Goal: Task Accomplishment & Management: Manage account settings

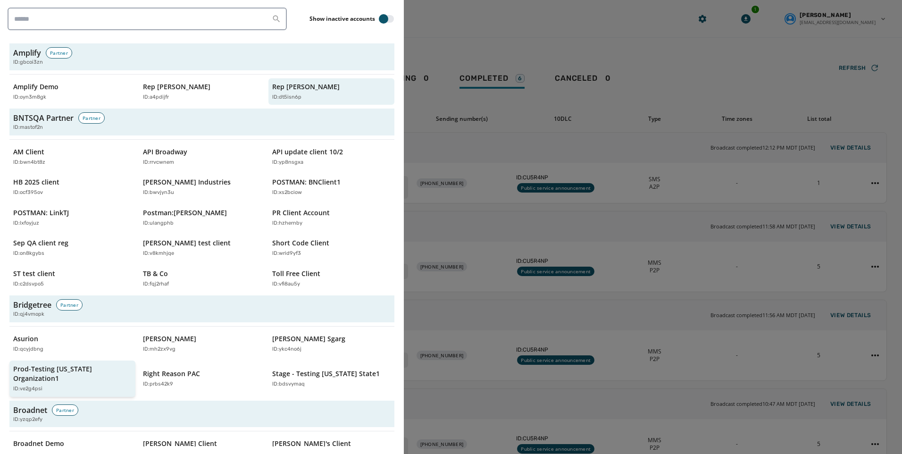
scroll to position [47, 0]
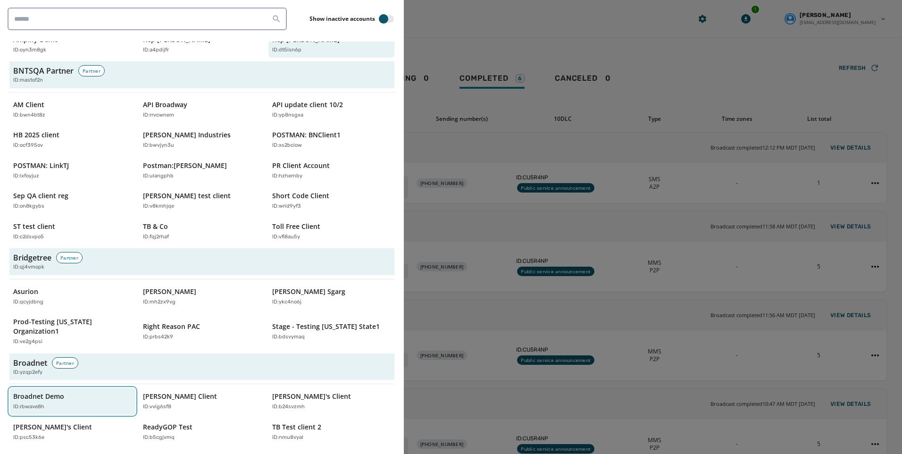
click at [44, 393] on div "Broadnet Demo ID: rbwave8h" at bounding box center [67, 401] width 109 height 19
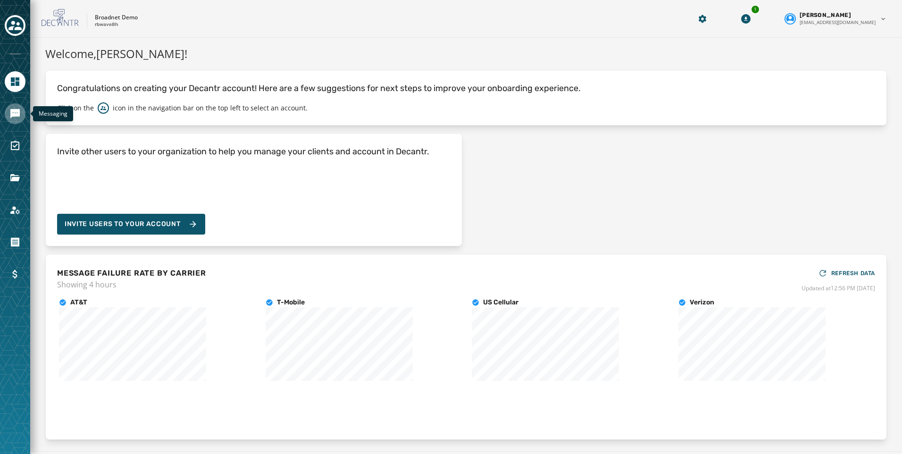
click at [9, 112] on icon "Navigate to Messaging" at bounding box center [14, 113] width 11 height 11
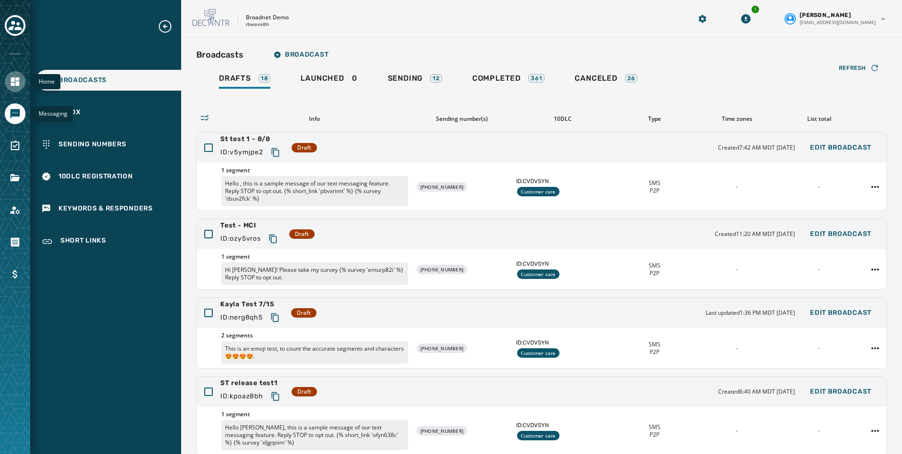
click at [15, 81] on icon "Navigate to Home" at bounding box center [14, 81] width 11 height 11
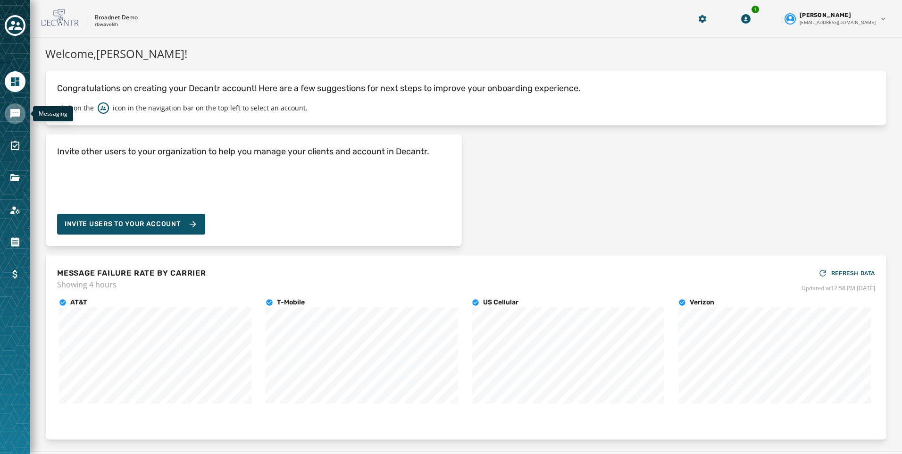
click at [12, 110] on icon "Navigate to Messaging" at bounding box center [14, 113] width 9 height 9
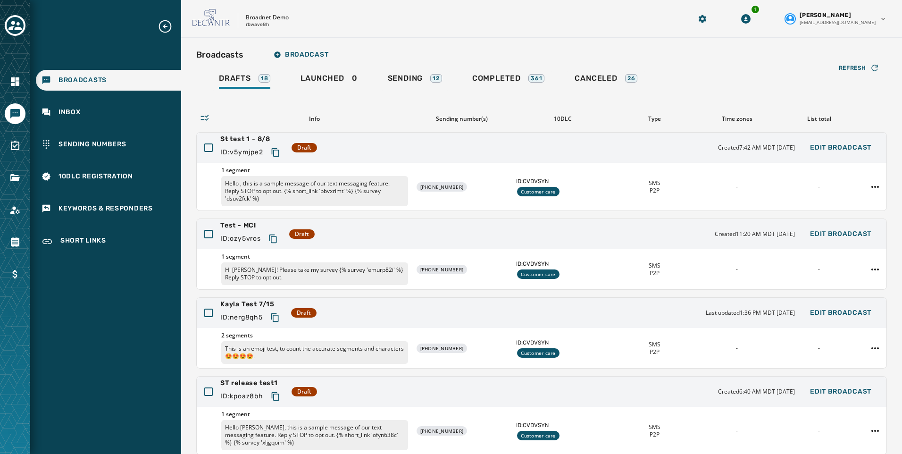
click at [77, 228] on div "Broadcasts Inbox Sending Numbers 10DLC Registration Keywords & Responders Short…" at bounding box center [105, 136] width 151 height 234
click at [83, 235] on div "Short Links" at bounding box center [108, 241] width 145 height 23
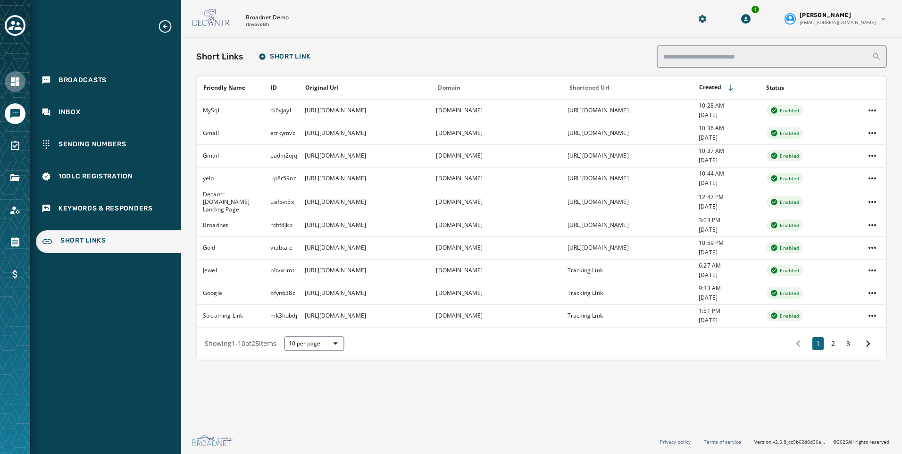
drag, startPoint x: 9, startPoint y: 91, endPoint x: 9, endPoint y: 86, distance: 5.2
click at [9, 91] on div at bounding box center [15, 81] width 21 height 21
click at [9, 86] on icon "Navigate to Home" at bounding box center [14, 81] width 11 height 11
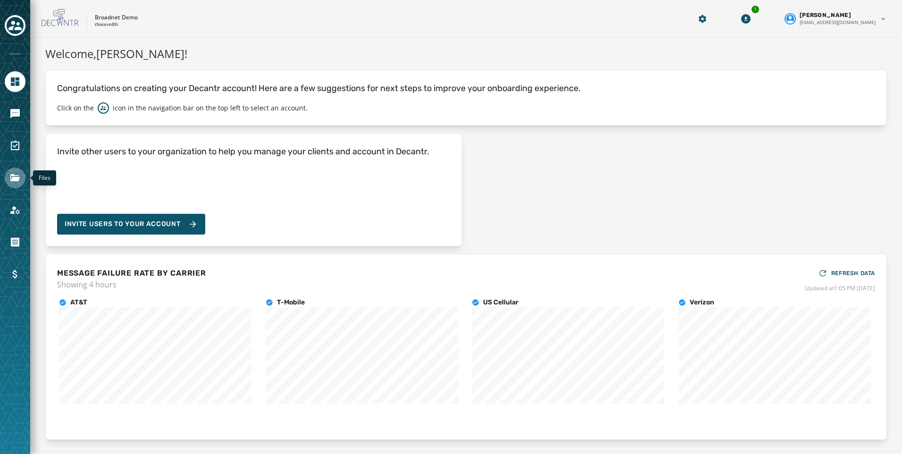
click at [16, 175] on icon "Navigate to Files" at bounding box center [14, 177] width 9 height 7
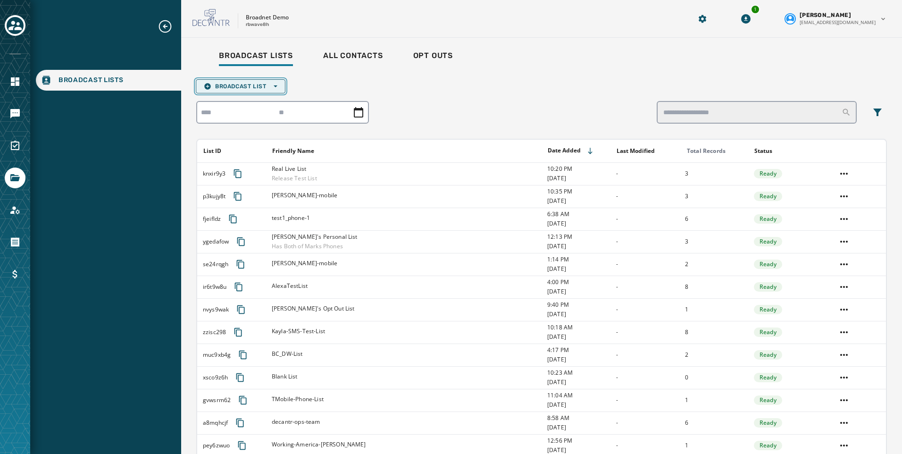
click at [230, 85] on span "Broadcast List Open options" at bounding box center [241, 87] width 74 height 8
drag, startPoint x: 230, startPoint y: 104, endPoint x: 315, endPoint y: 93, distance: 85.1
click at [226, 103] on span "Upload List" at bounding box center [241, 101] width 74 height 8
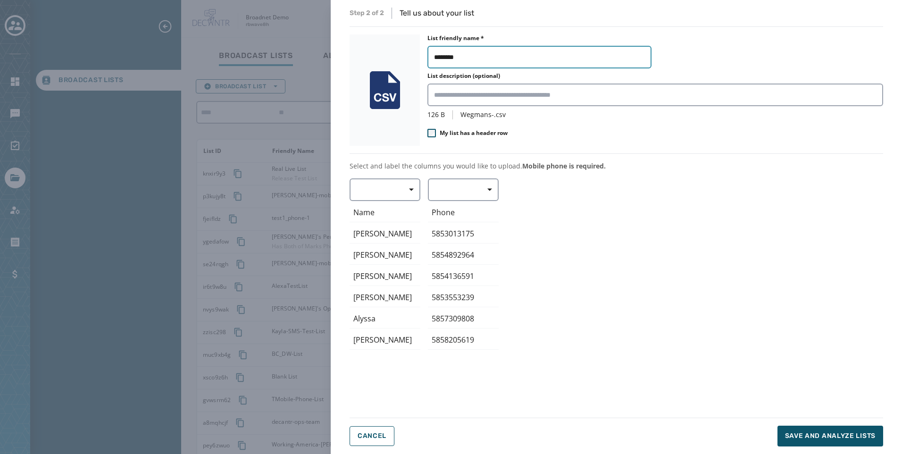
click at [500, 56] on input "********" at bounding box center [539, 57] width 224 height 23
type input "**********"
click at [408, 191] on span "button" at bounding box center [408, 189] width 23 height 19
click at [396, 244] on span "First Name" at bounding box center [382, 245] width 43 height 9
click at [472, 193] on button "button" at bounding box center [463, 189] width 71 height 23
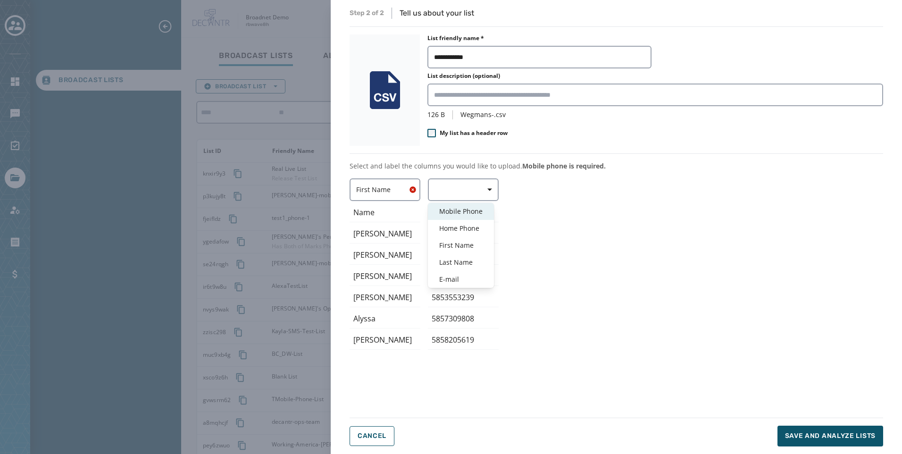
click at [470, 214] on span "Mobile Phone" at bounding box center [460, 211] width 43 height 9
click at [583, 257] on div "First Name ﻿Name [PERSON_NAME] [PERSON_NAME] [PERSON_NAME] [PERSON_NAME] [PERSO…" at bounding box center [617, 291] width 534 height 227
click at [821, 438] on span "Save and analyze lists" at bounding box center [830, 435] width 91 height 9
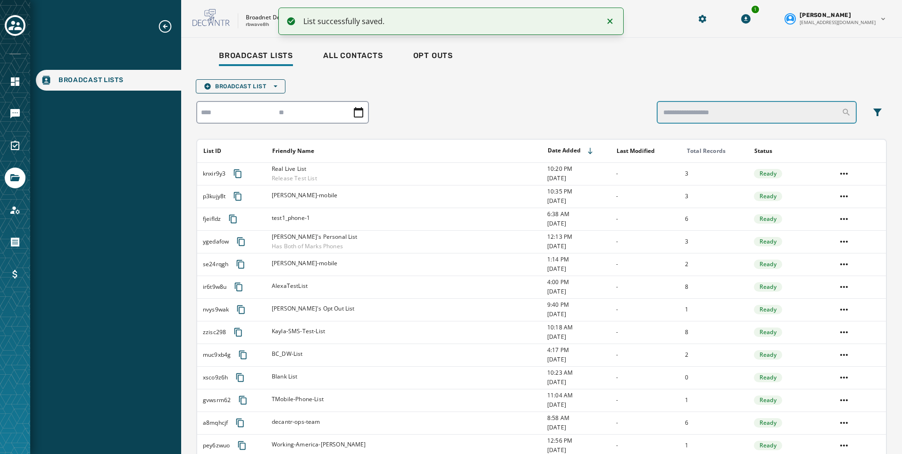
click at [705, 112] on input "search" at bounding box center [757, 112] width 200 height 23
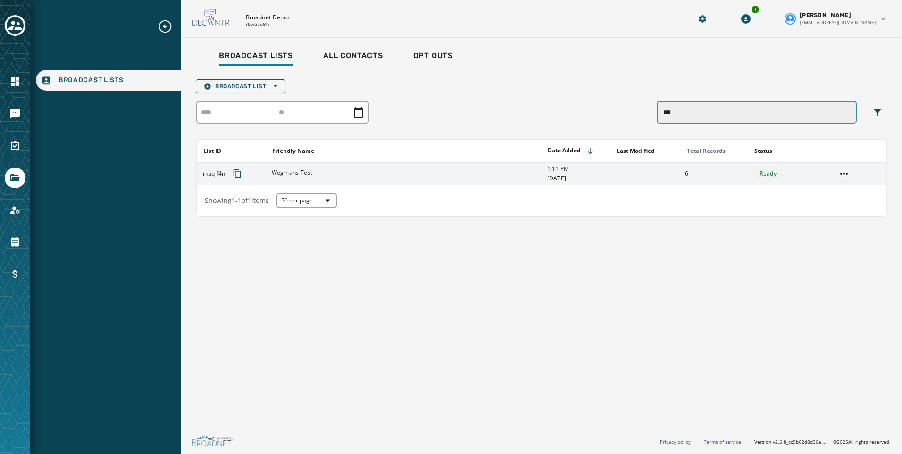
type input "***"
click at [845, 174] on html "Broadcast Lists Skip To Main Content Broadnet Demo rbwave8h 1 [PERSON_NAME] [EM…" at bounding box center [451, 227] width 902 height 454
click at [846, 191] on div "View List" at bounding box center [844, 192] width 42 height 15
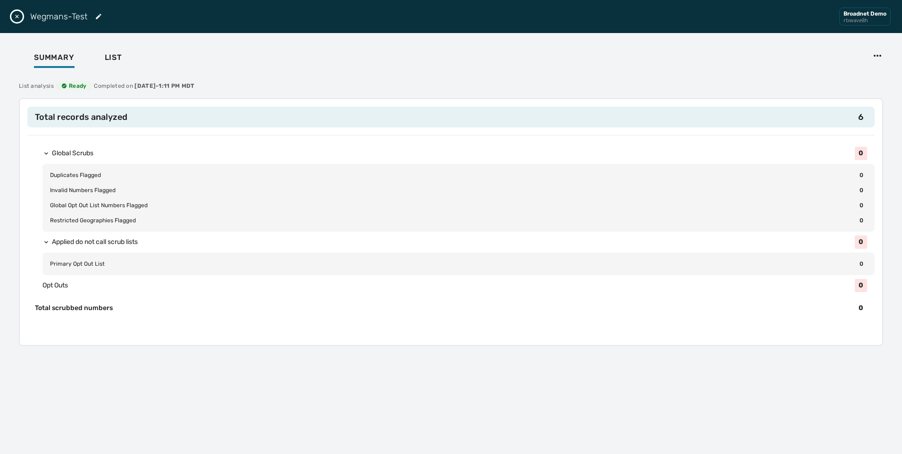
drag, startPoint x: 17, startPoint y: 14, endPoint x: 138, endPoint y: 31, distance: 121.4
click at [138, 31] on div "Wegmans-Test Broadnet Demo rbwave8h" at bounding box center [451, 16] width 902 height 33
click at [117, 55] on span "List" at bounding box center [113, 57] width 17 height 9
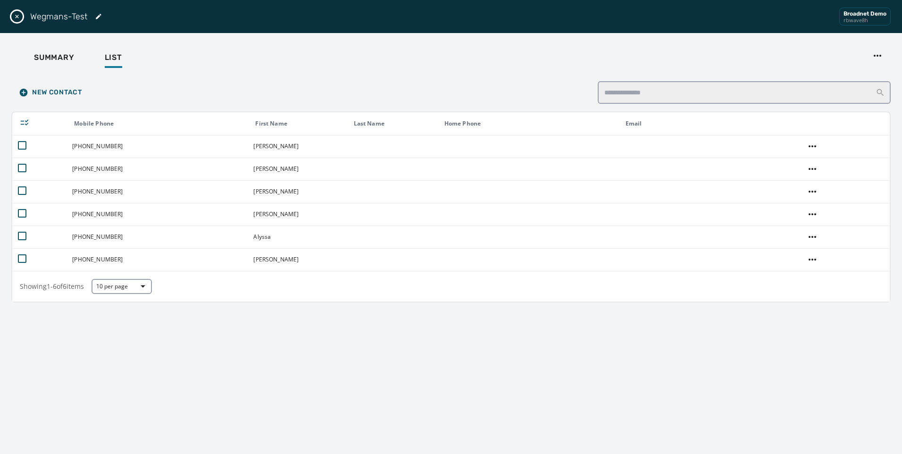
click at [17, 17] on icon "Close drawer" at bounding box center [17, 17] width 4 height 4
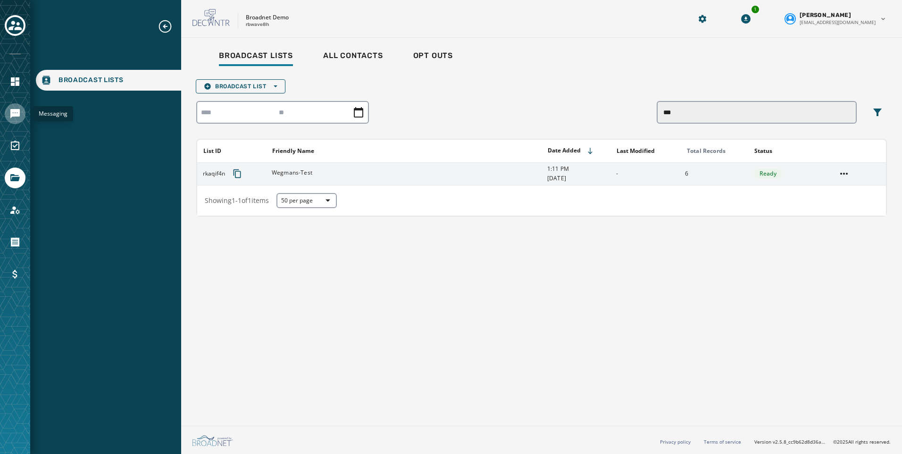
click at [20, 115] on icon "Navigate to Messaging" at bounding box center [14, 113] width 11 height 11
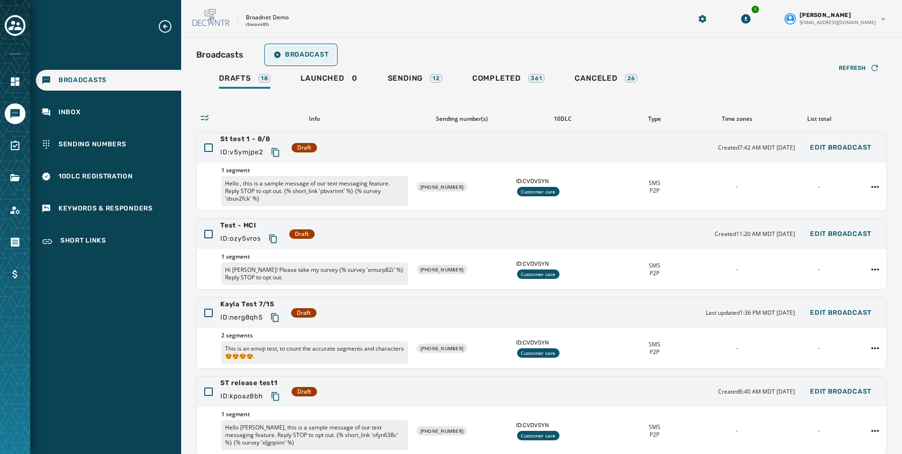
click at [285, 54] on span "Broadcast" at bounding box center [301, 55] width 55 height 8
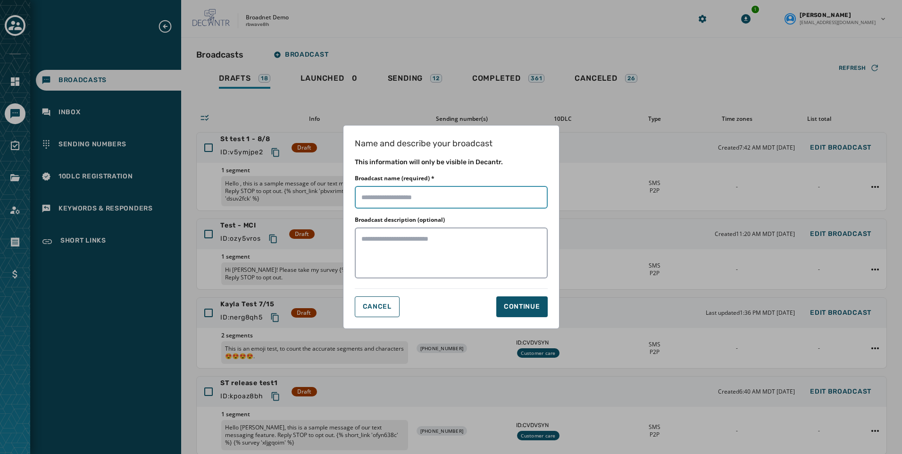
click at [430, 195] on input "Broadcast name (required) *" at bounding box center [451, 197] width 193 height 23
type input "*"
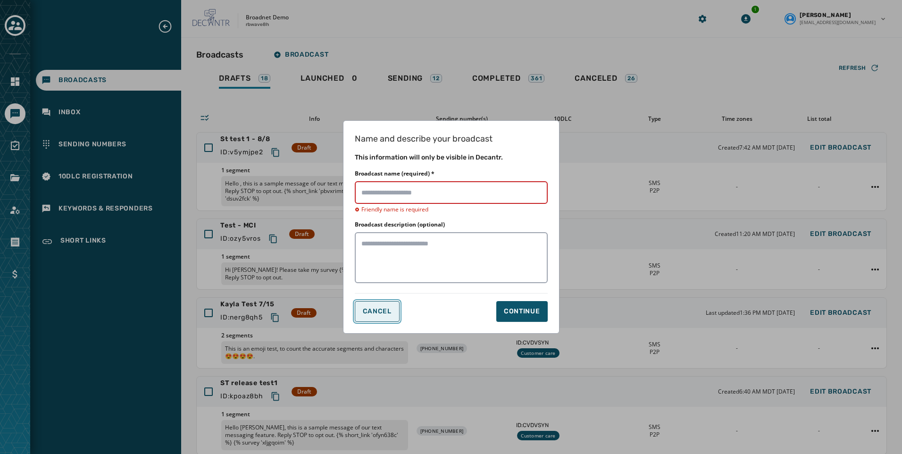
click at [380, 304] on button "Cancel" at bounding box center [377, 311] width 45 height 21
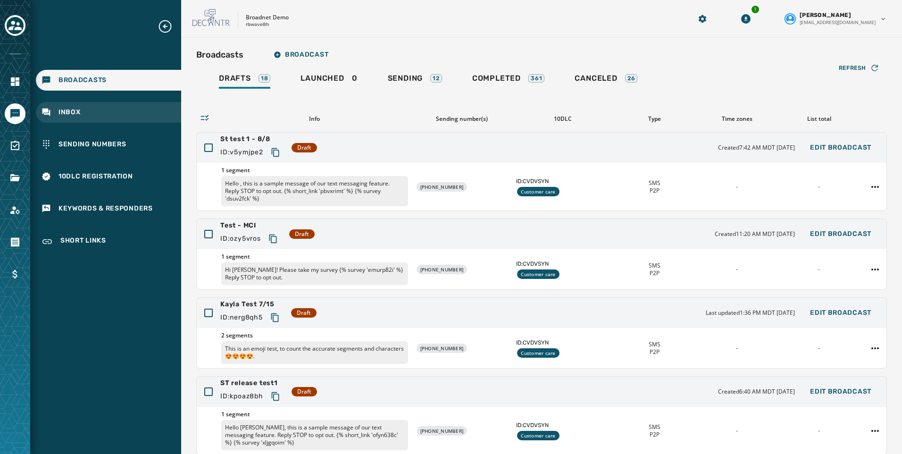
click at [67, 115] on span "Inbox" at bounding box center [70, 112] width 22 height 9
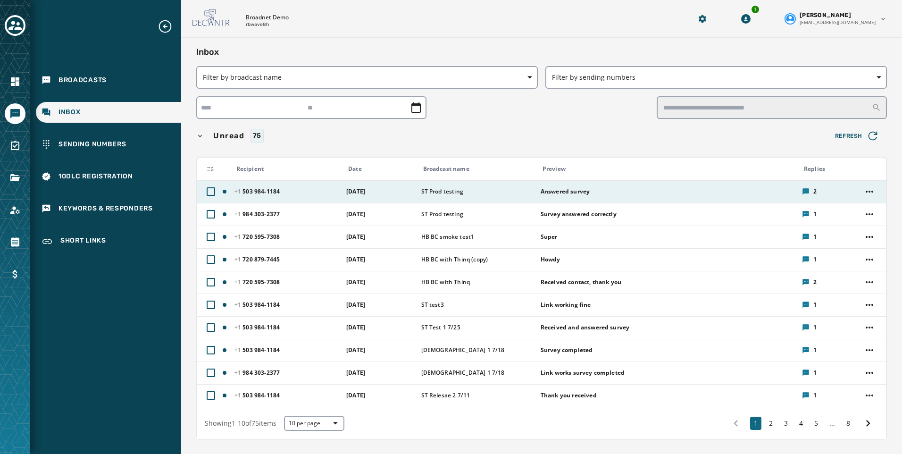
click at [364, 194] on span "[DATE]" at bounding box center [355, 191] width 19 height 8
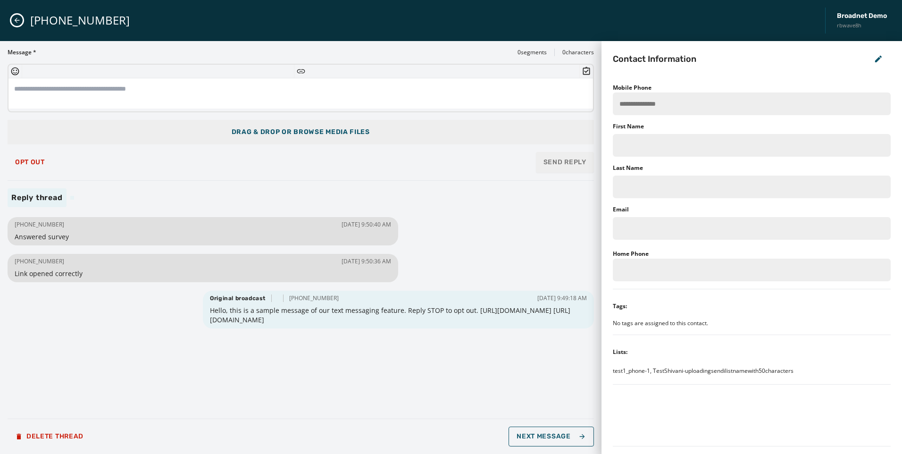
click at [11, 18] on button "Close admin drawer" at bounding box center [16, 20] width 11 height 11
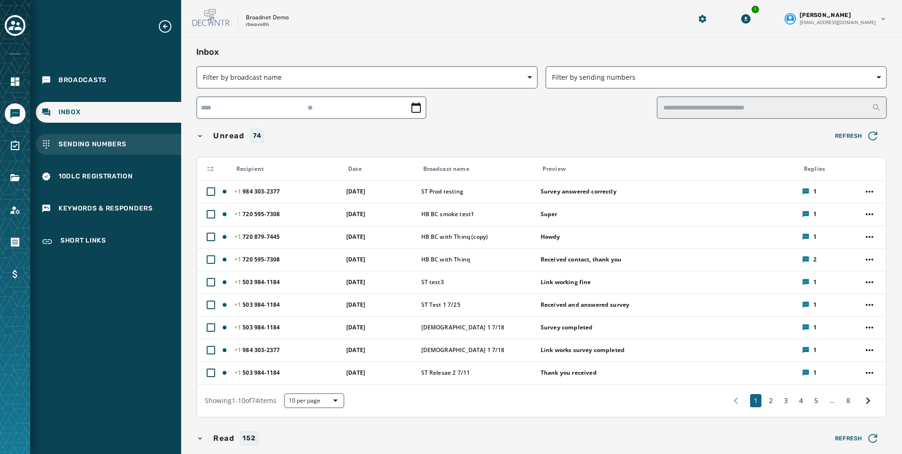
click at [111, 145] on span "Sending Numbers" at bounding box center [93, 144] width 68 height 9
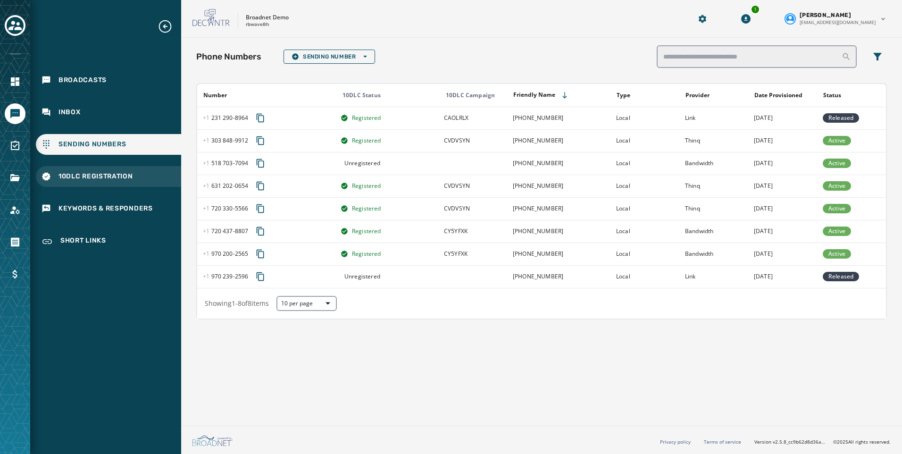
click at [75, 173] on span "10DLC Registration" at bounding box center [96, 176] width 75 height 9
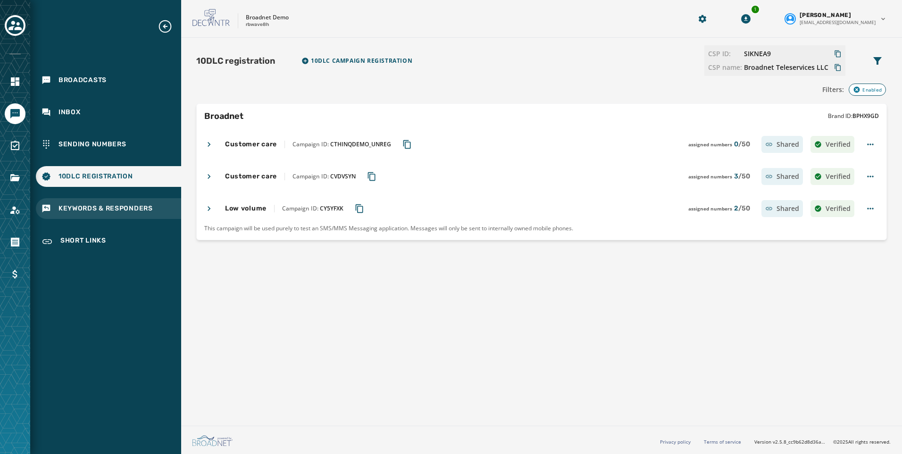
click at [91, 210] on span "Keywords & Responders" at bounding box center [106, 208] width 94 height 9
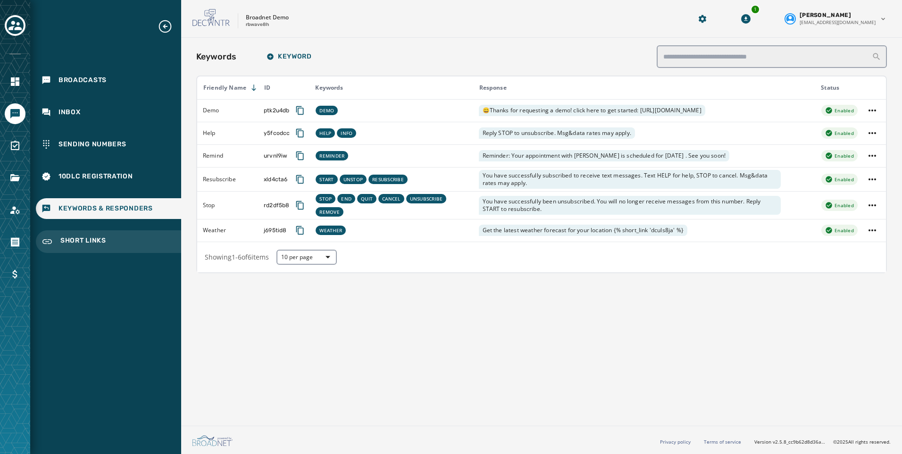
click at [82, 243] on span "Short Links" at bounding box center [83, 241] width 46 height 11
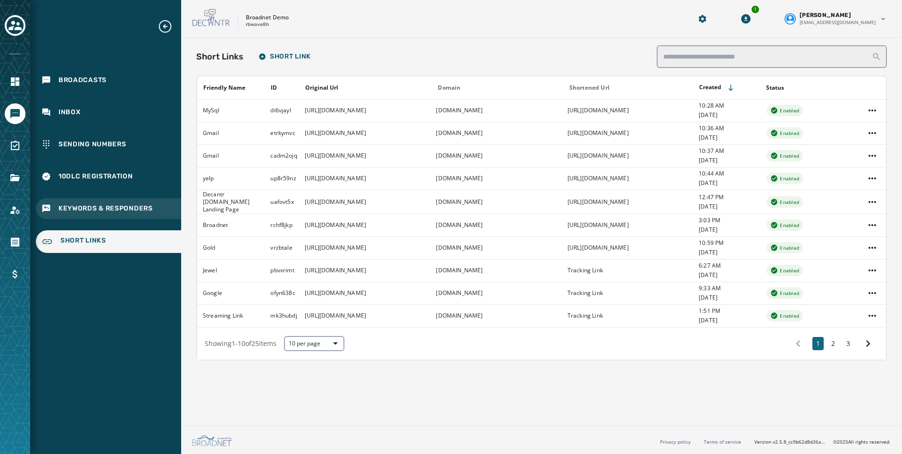
click at [151, 210] on span "Keywords & Responders" at bounding box center [106, 208] width 94 height 9
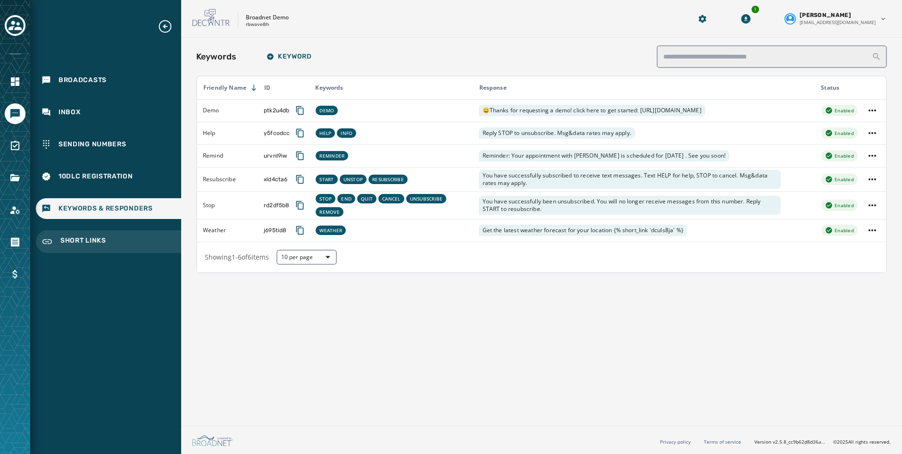
click at [80, 241] on span "Short Links" at bounding box center [83, 241] width 46 height 11
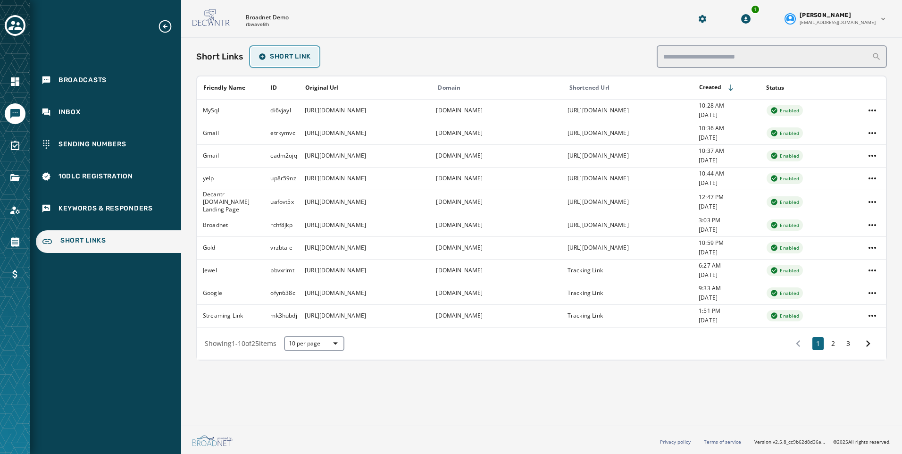
click at [278, 54] on span "Short Link" at bounding box center [285, 57] width 52 height 8
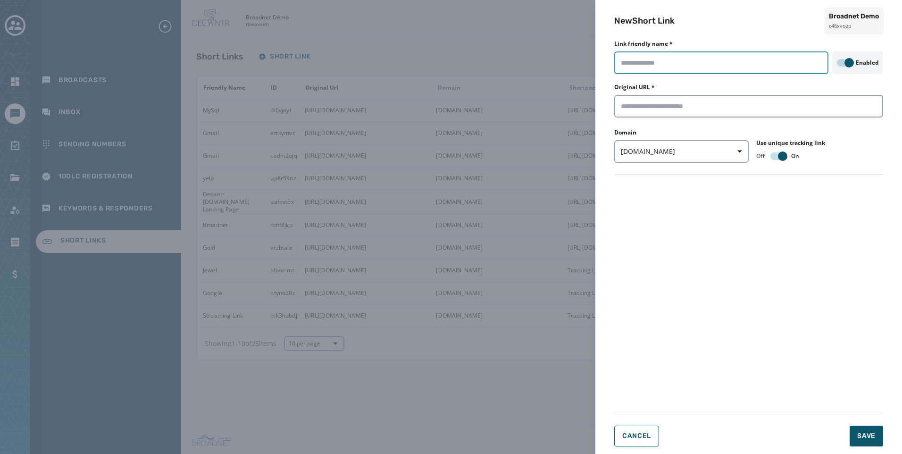
click at [646, 66] on input "Link friendly name *" at bounding box center [721, 62] width 214 height 23
type input "**********"
click at [662, 111] on input "Original URL *" at bounding box center [748, 106] width 269 height 23
paste input "**********"
type input "**********"
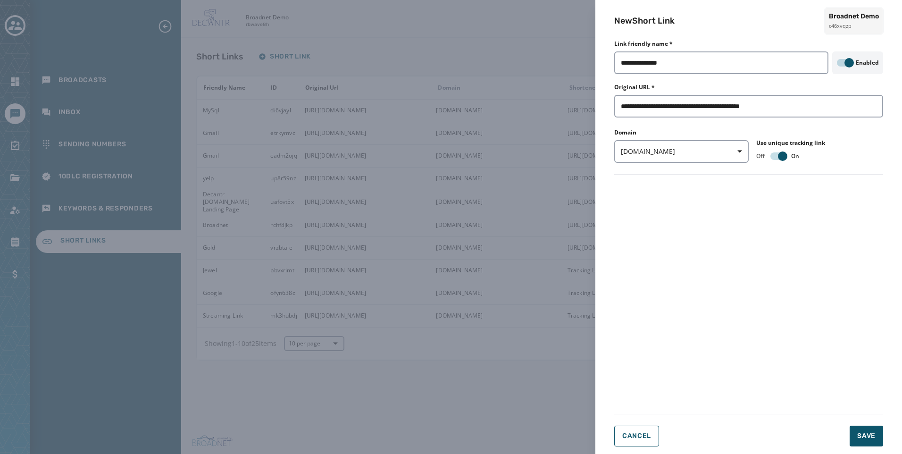
click at [715, 206] on form "**********" at bounding box center [748, 246] width 269 height 401
click at [735, 152] on span "button" at bounding box center [736, 151] width 23 height 19
click at [635, 176] on span "[DOMAIN_NAME]" at bounding box center [654, 172] width 56 height 9
click at [868, 438] on span "Save" at bounding box center [866, 435] width 18 height 9
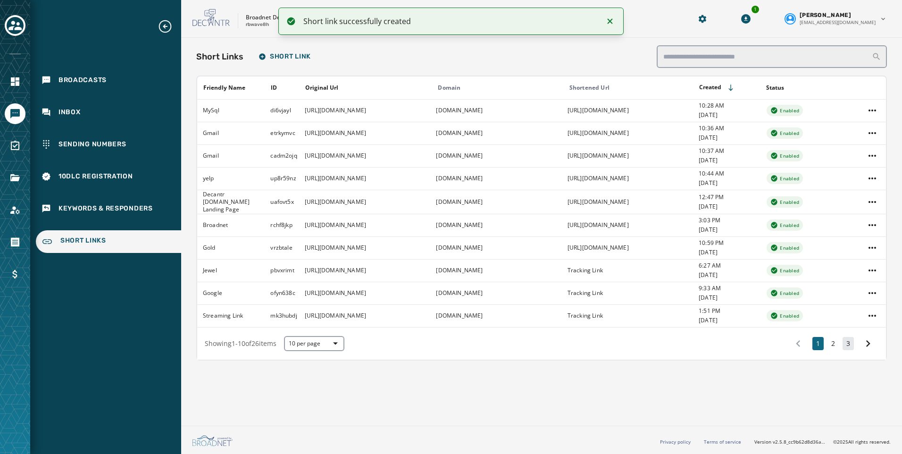
click at [852, 344] on button "3" at bounding box center [848, 343] width 11 height 13
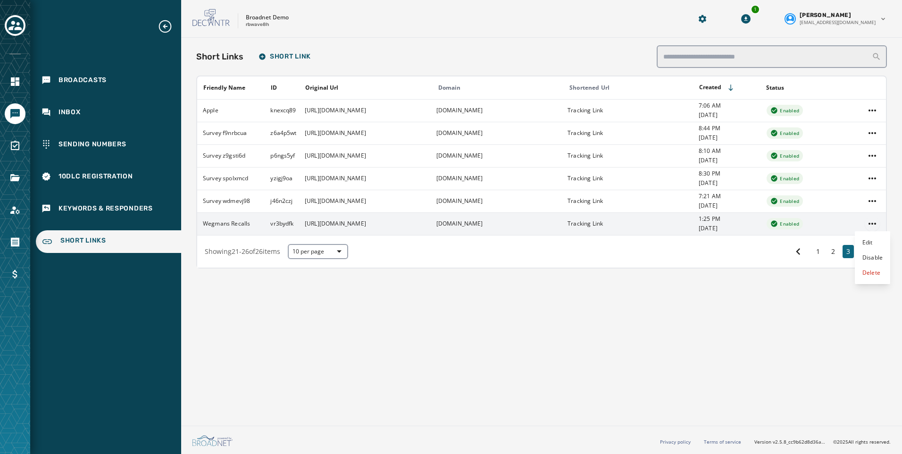
click at [874, 223] on html "Broadcasts Inbox Sending Numbers 10DLC Registration Keywords & Responders Short…" at bounding box center [451, 227] width 902 height 454
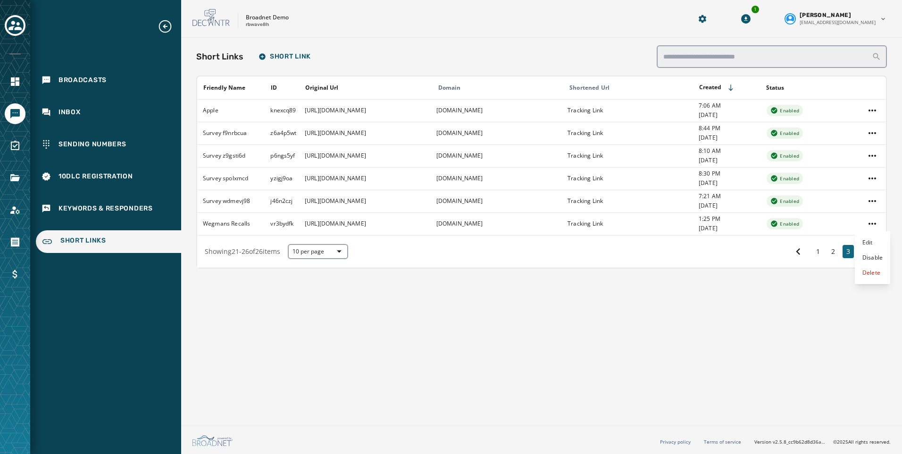
click at [583, 334] on html "Broadcasts Inbox Sending Numbers 10DLC Registration Keywords & Responders Short…" at bounding box center [451, 227] width 902 height 454
click at [74, 81] on span "Broadcasts" at bounding box center [83, 79] width 48 height 9
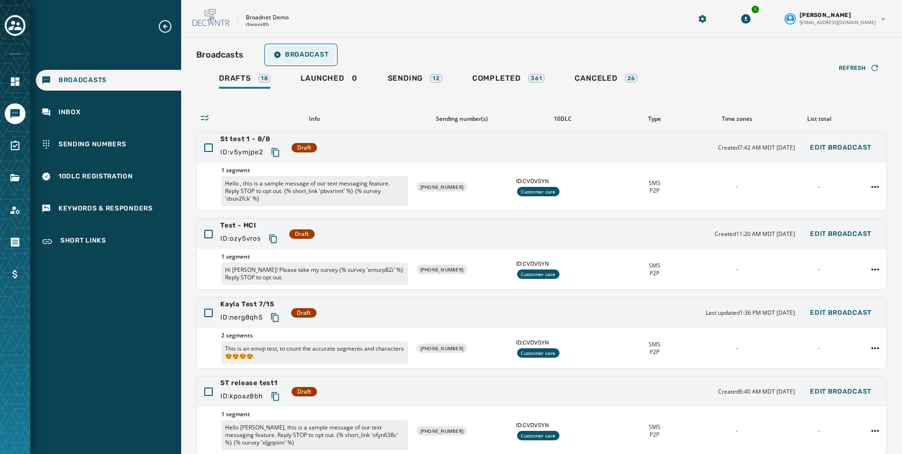
click at [294, 56] on span "Broadcast" at bounding box center [301, 55] width 55 height 8
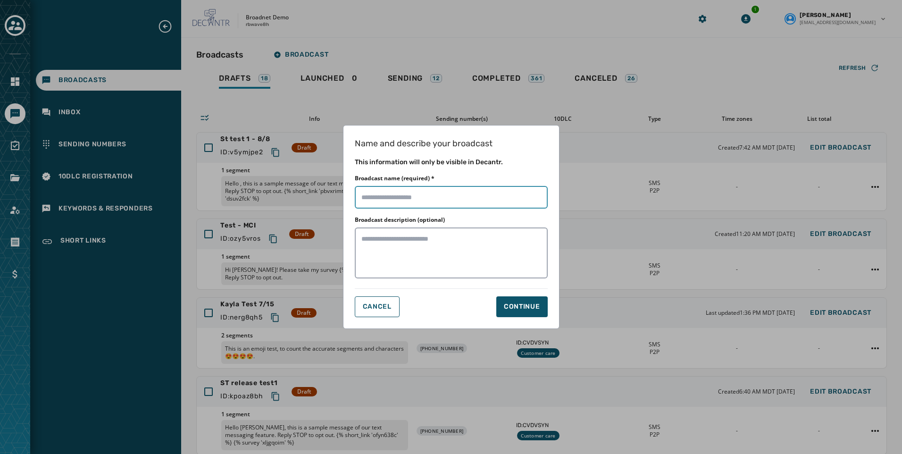
click at [435, 197] on input "Broadcast name (required) *" at bounding box center [451, 197] width 193 height 23
type input "**********"
click at [402, 243] on textarea "Broadcast description (optional)" at bounding box center [451, 252] width 193 height 51
click at [529, 307] on div "Continue" at bounding box center [522, 306] width 36 height 9
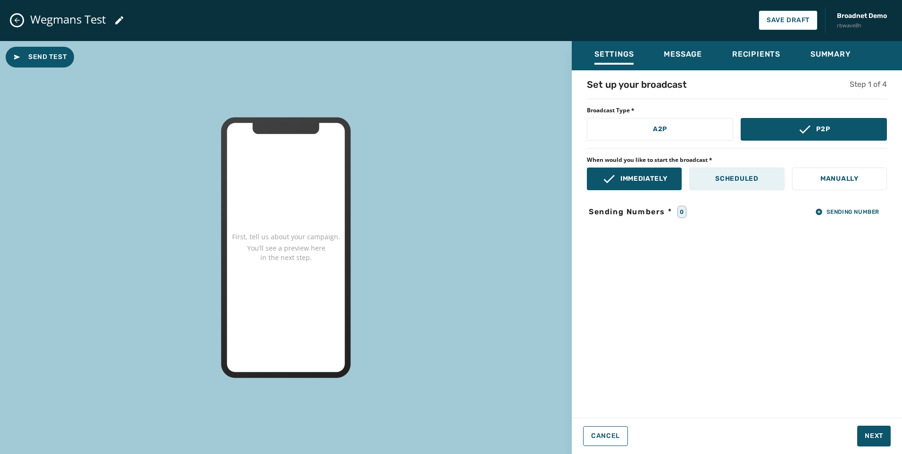
click at [728, 181] on p "Scheduled" at bounding box center [736, 178] width 43 height 9
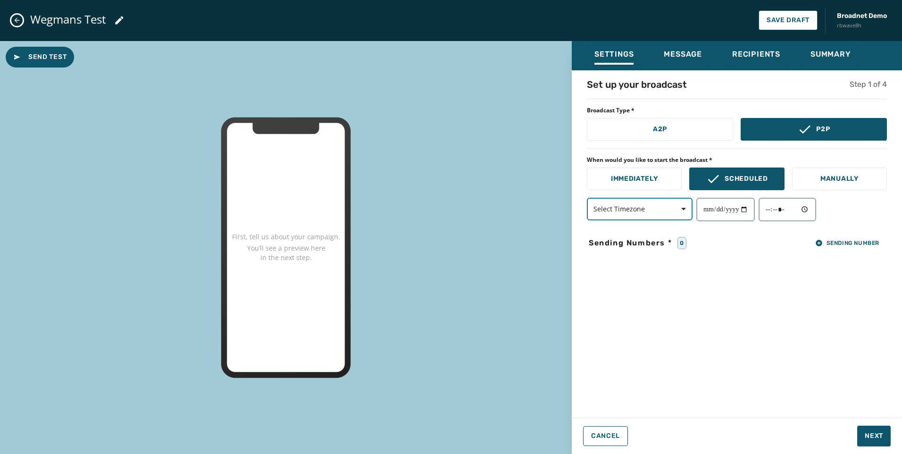
click at [686, 211] on icon "button" at bounding box center [683, 209] width 5 height 5
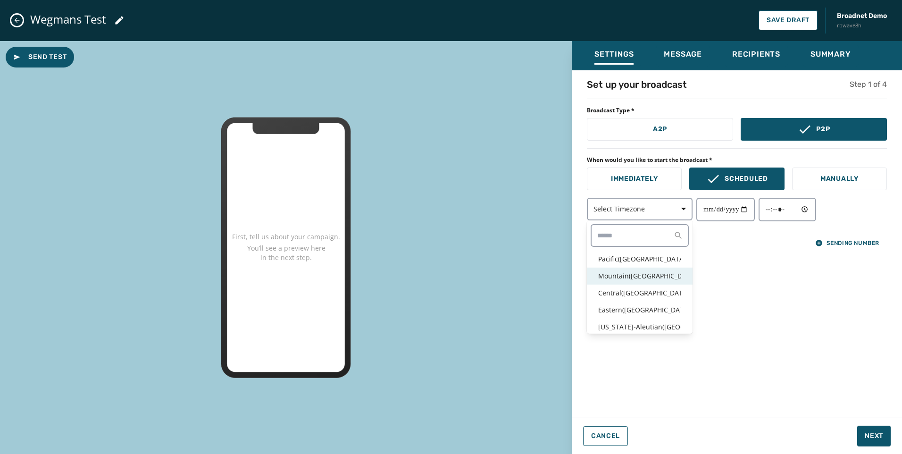
click at [643, 275] on p "Mountain ( [GEOGRAPHIC_DATA] / [GEOGRAPHIC_DATA] )" at bounding box center [639, 275] width 83 height 9
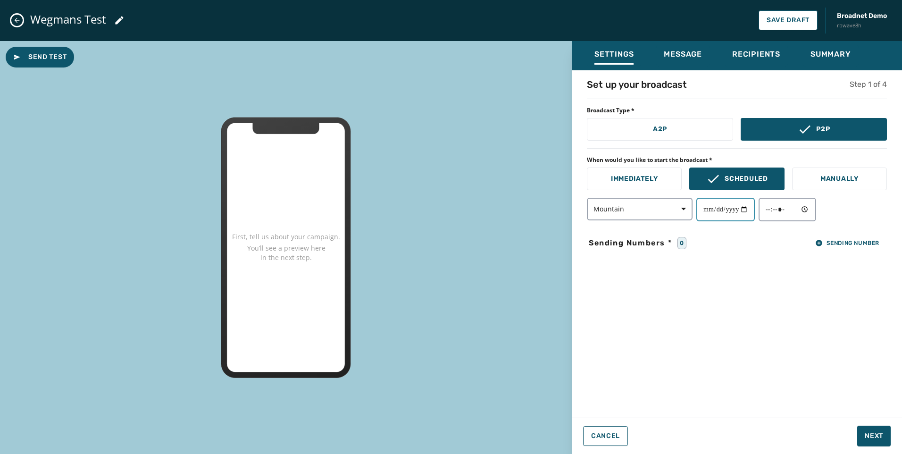
click at [753, 205] on input "date" at bounding box center [725, 210] width 59 height 24
type input "**********"
click at [788, 207] on input "time" at bounding box center [788, 210] width 58 height 24
click at [812, 207] on input "time" at bounding box center [788, 210] width 58 height 24
click at [852, 179] on p "Manually" at bounding box center [839, 178] width 38 height 9
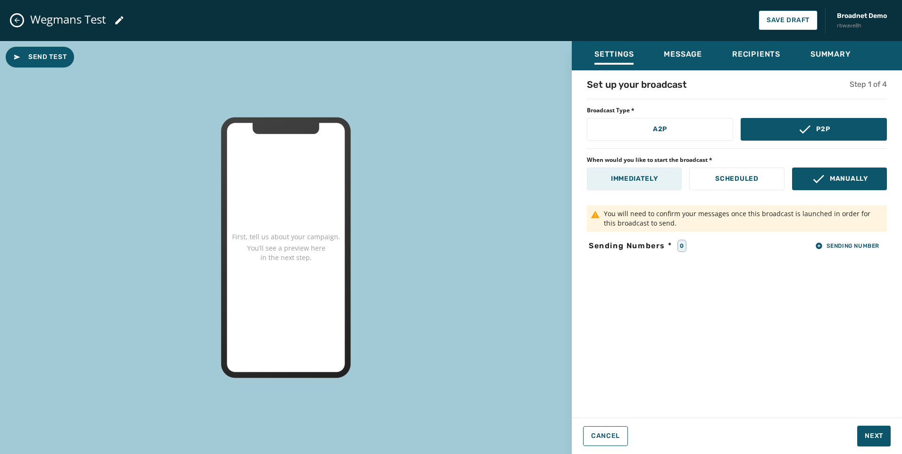
click at [636, 179] on p "Immediately" at bounding box center [634, 178] width 47 height 9
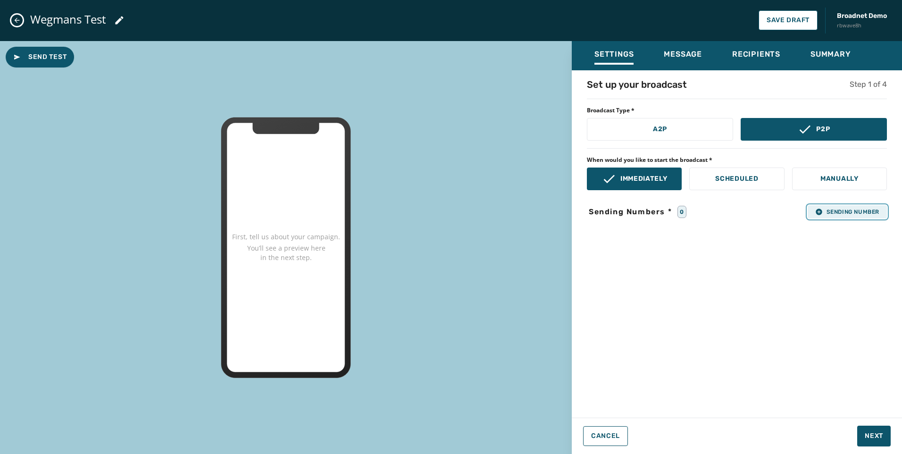
click at [833, 214] on span "Sending Number" at bounding box center [847, 212] width 64 height 8
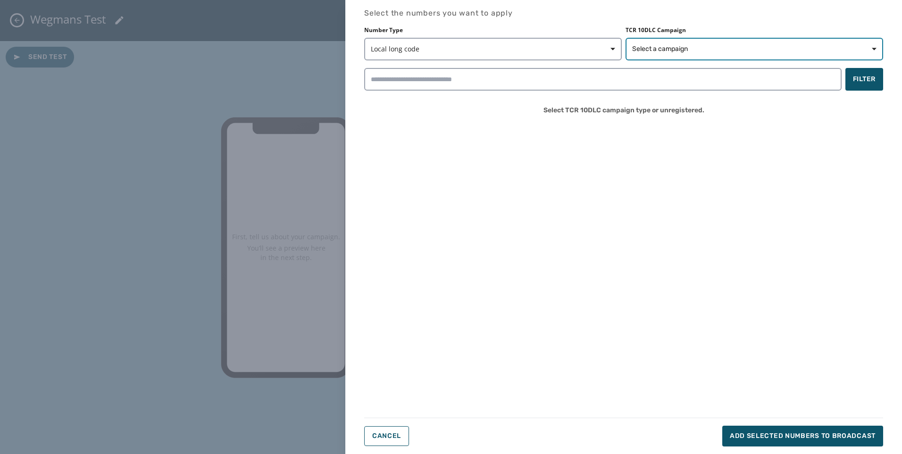
click at [667, 51] on span "Select a campaign" at bounding box center [660, 48] width 56 height 9
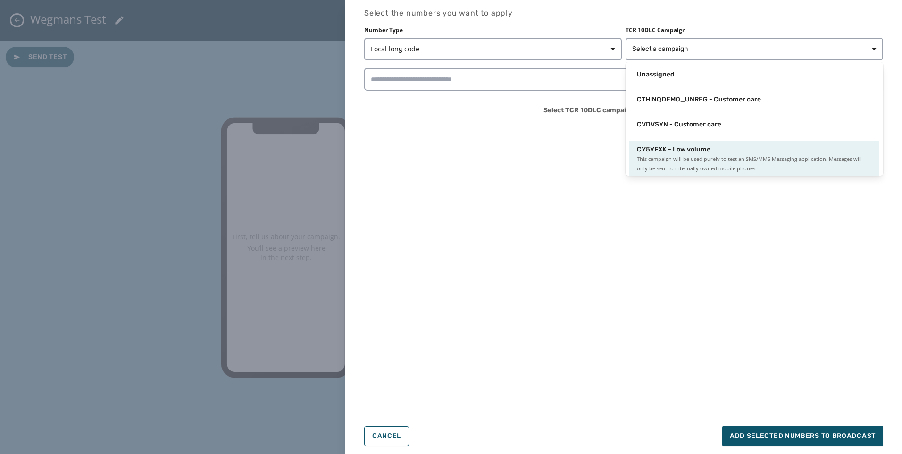
click at [679, 159] on span "This campaign will be used purely to test an SMS/MMS Messaging application. Mes…" at bounding box center [754, 163] width 235 height 19
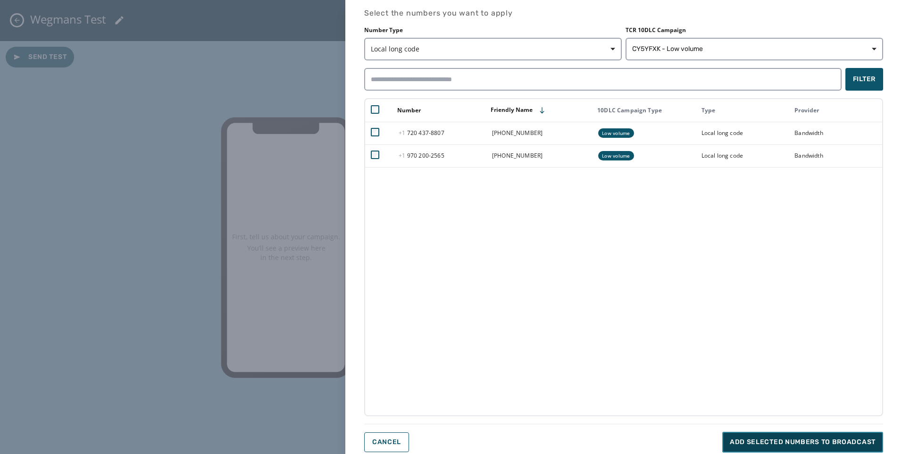
click at [772, 439] on span "Add selected numbers to broadcast" at bounding box center [803, 441] width 146 height 9
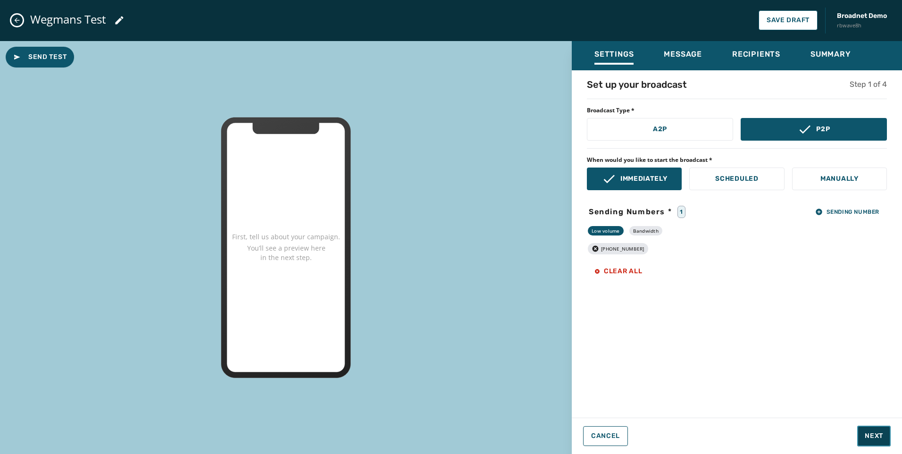
click at [868, 434] on span "Next" at bounding box center [874, 435] width 18 height 9
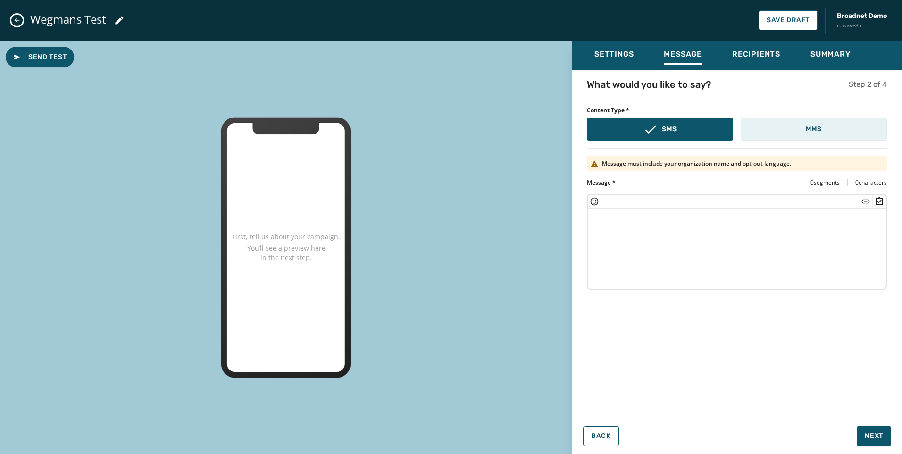
click at [820, 129] on p "MMS" at bounding box center [814, 129] width 16 height 9
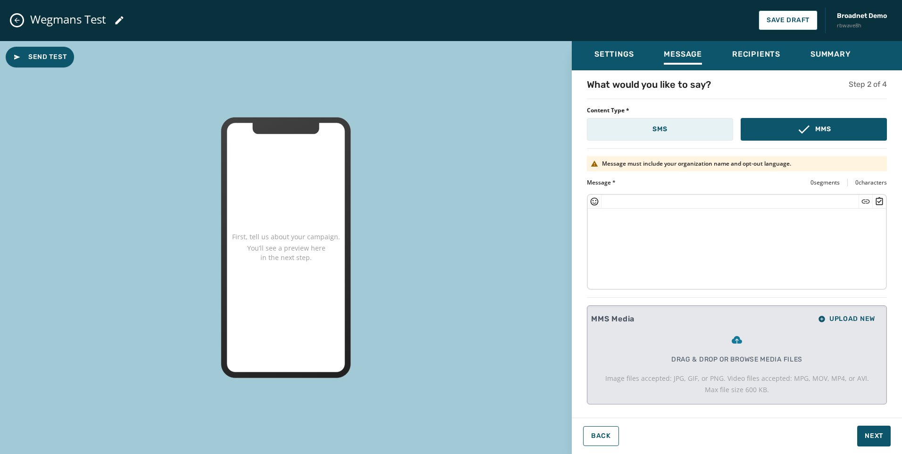
click at [659, 128] on p "SMS" at bounding box center [660, 129] width 15 height 9
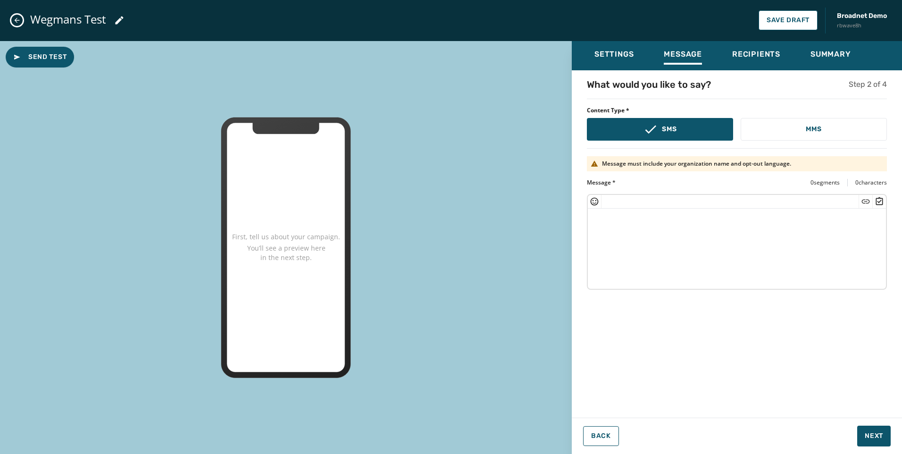
click at [663, 236] on textarea at bounding box center [737, 247] width 298 height 77
drag, startPoint x: 802, startPoint y: 182, endPoint x: 890, endPoint y: 184, distance: 88.7
click at [890, 184] on div "What would you like to say? Step 2 of 4 Content Type * SMS MMS Message must inc…" at bounding box center [737, 241] width 330 height 326
click at [822, 234] on textarea at bounding box center [737, 247] width 298 height 77
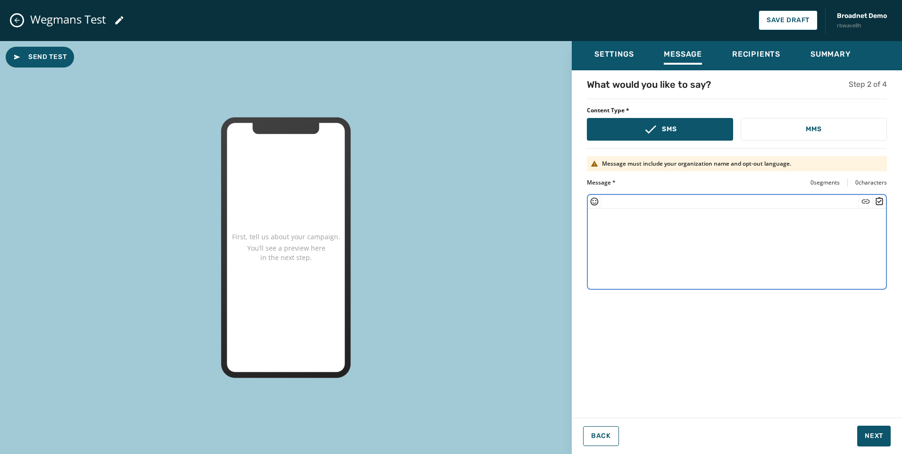
click at [822, 234] on textarea at bounding box center [737, 247] width 298 height 77
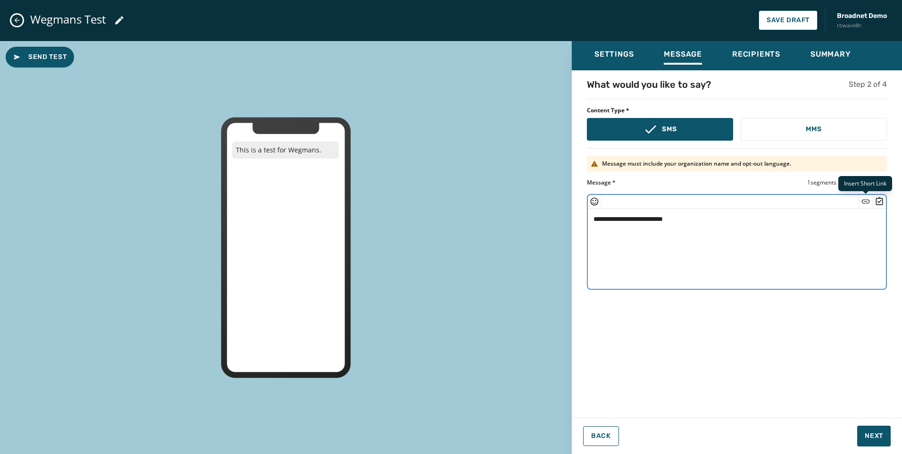
click at [864, 200] on icon "Insert Short Link" at bounding box center [865, 201] width 9 height 9
type textarea "**********"
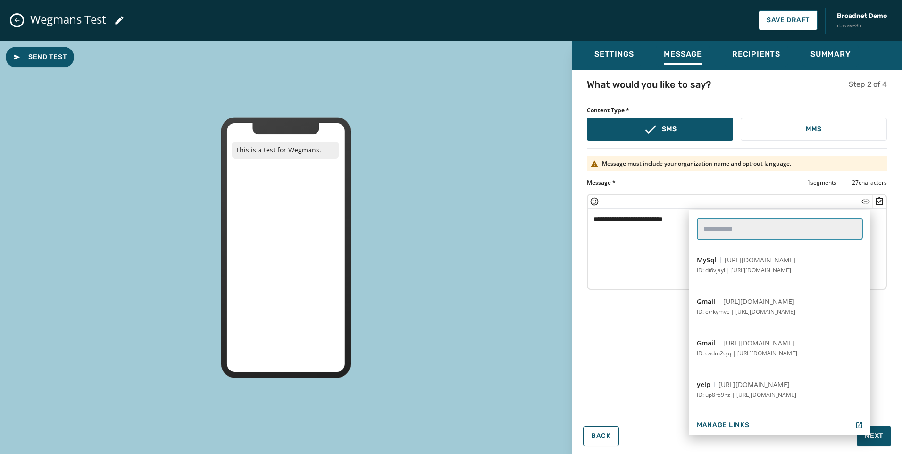
click at [773, 230] on link-search "text" at bounding box center [780, 229] width 166 height 23
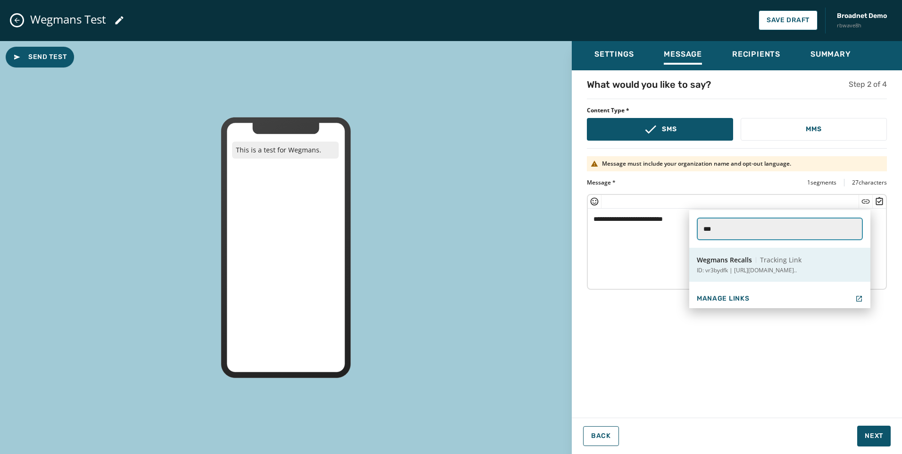
type link-search "***"
click at [780, 272] on p "ID: vr3bydfk | [URL][DOMAIN_NAME].." at bounding box center [747, 271] width 100 height 8
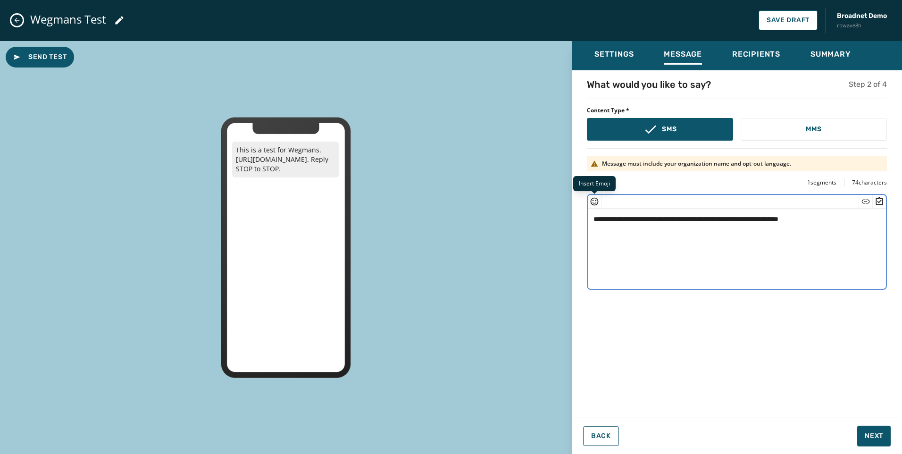
click at [593, 201] on icon "Insert Emoji" at bounding box center [593, 200] width 1 height 1
type textarea "**********"
click at [778, 252] on textarea "**********" at bounding box center [737, 247] width 298 height 77
click at [878, 203] on icon "Insert Survey" at bounding box center [879, 201] width 9 height 9
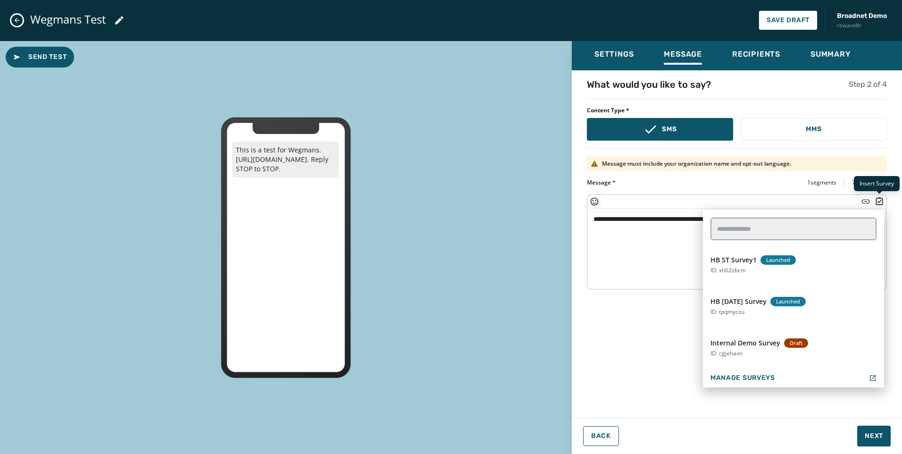
click at [878, 203] on icon "Insert Survey" at bounding box center [879, 201] width 9 height 9
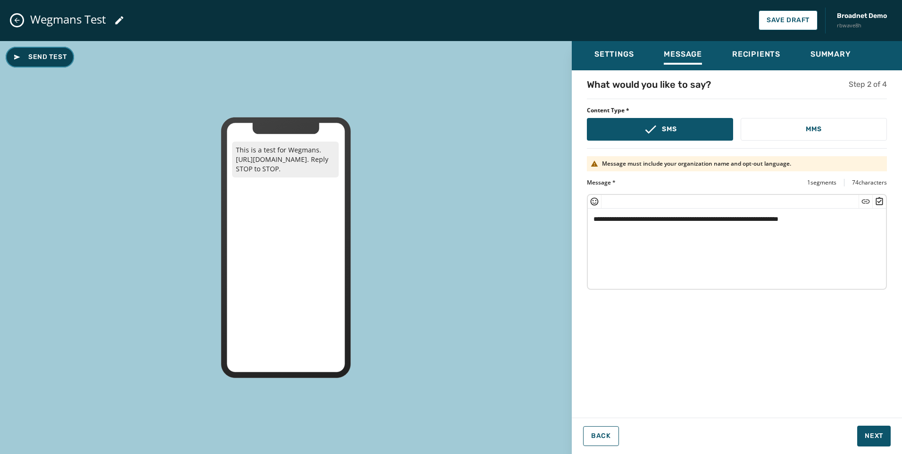
click at [39, 54] on span "Send Test" at bounding box center [39, 56] width 53 height 9
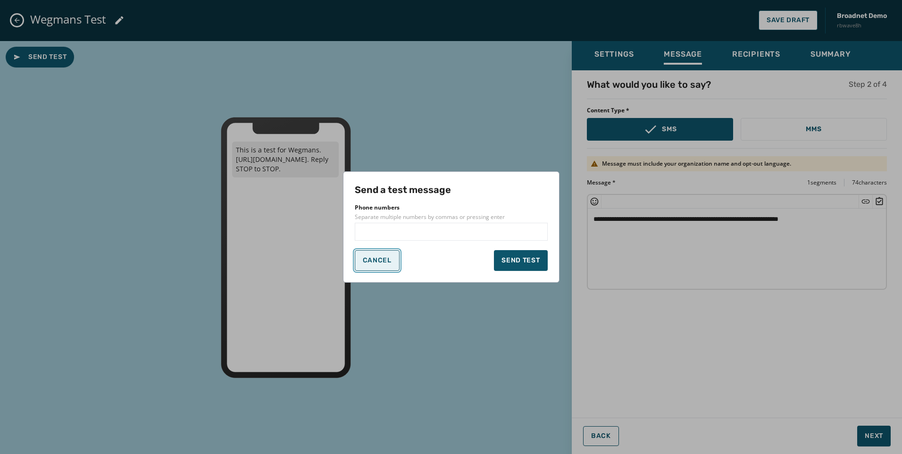
click at [373, 265] on button "Cancel" at bounding box center [377, 260] width 45 height 21
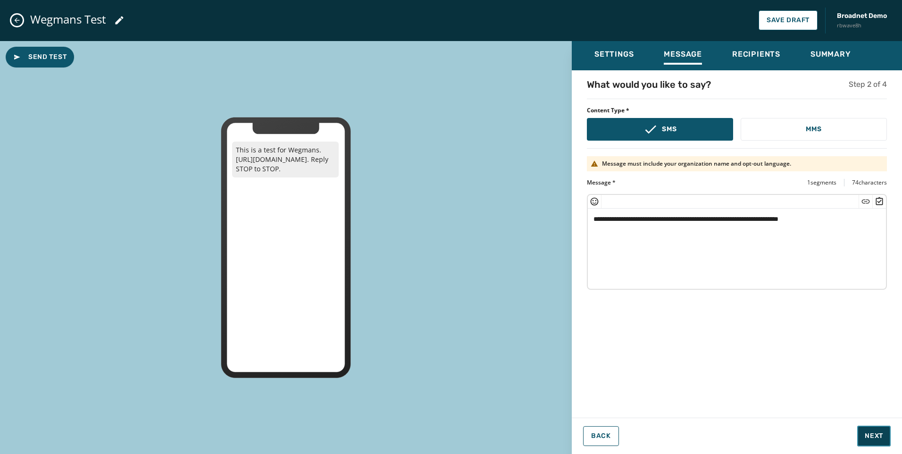
click at [872, 434] on span "Next" at bounding box center [874, 435] width 18 height 9
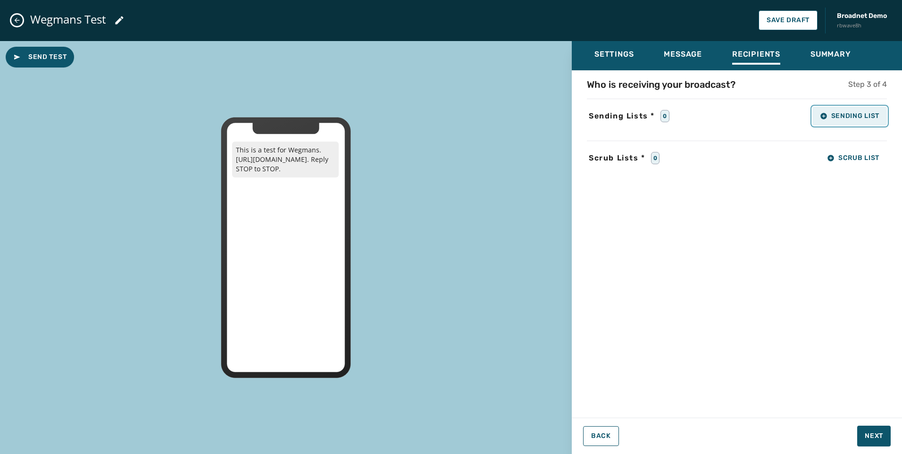
click at [847, 116] on span "Sending List" at bounding box center [849, 116] width 59 height 8
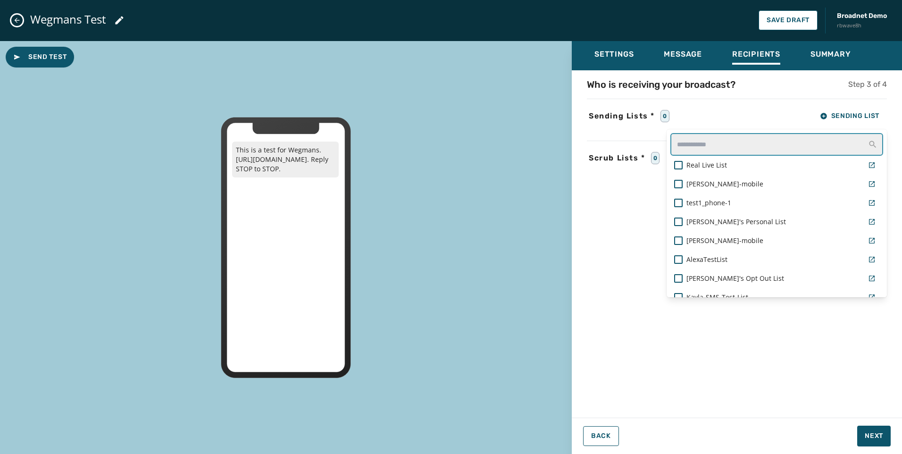
click at [739, 152] on input "text" at bounding box center [776, 144] width 213 height 23
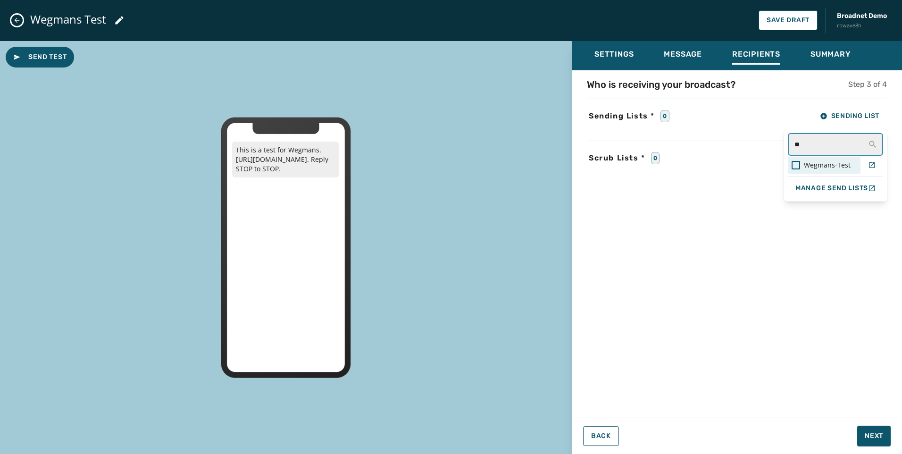
type input "**"
click at [844, 167] on span "Wegmans-Test" at bounding box center [827, 164] width 47 height 9
click at [706, 285] on div "Who is receiving your broadcast? Step 3 of 4 Sending Lists * 1 Sending List ** …" at bounding box center [737, 241] width 330 height 326
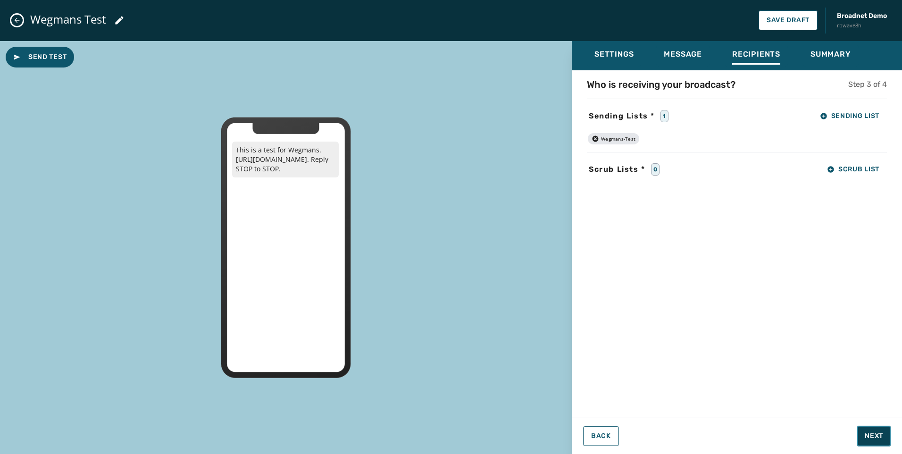
click at [884, 439] on button "Next" at bounding box center [873, 436] width 33 height 21
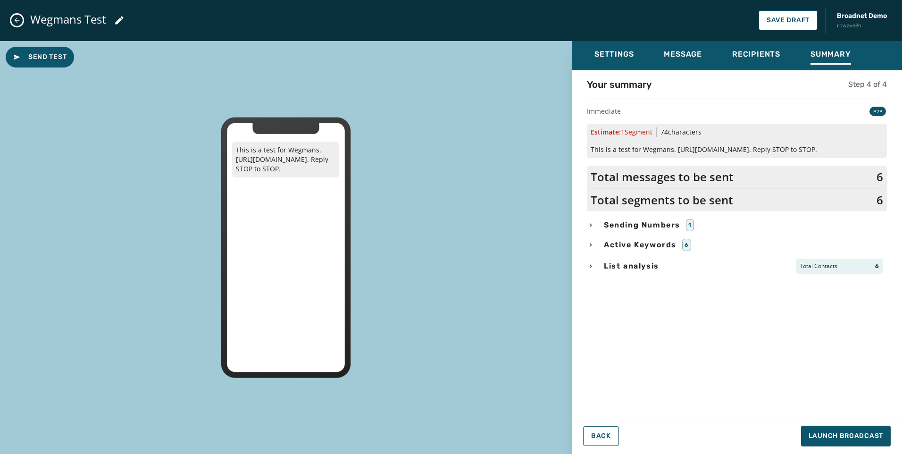
click at [594, 244] on div "Active Keywords 6" at bounding box center [737, 245] width 300 height 12
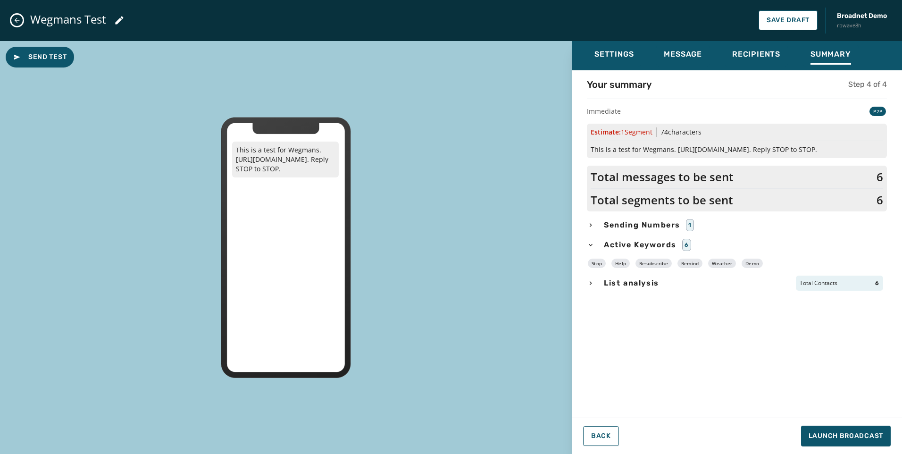
click at [594, 285] on icon "button" at bounding box center [591, 283] width 8 height 8
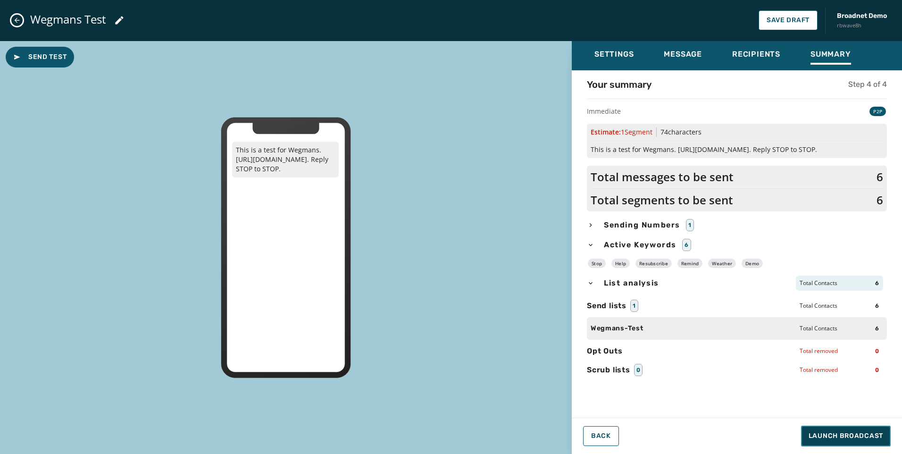
click at [845, 437] on span "Launch Broadcast" at bounding box center [846, 435] width 75 height 9
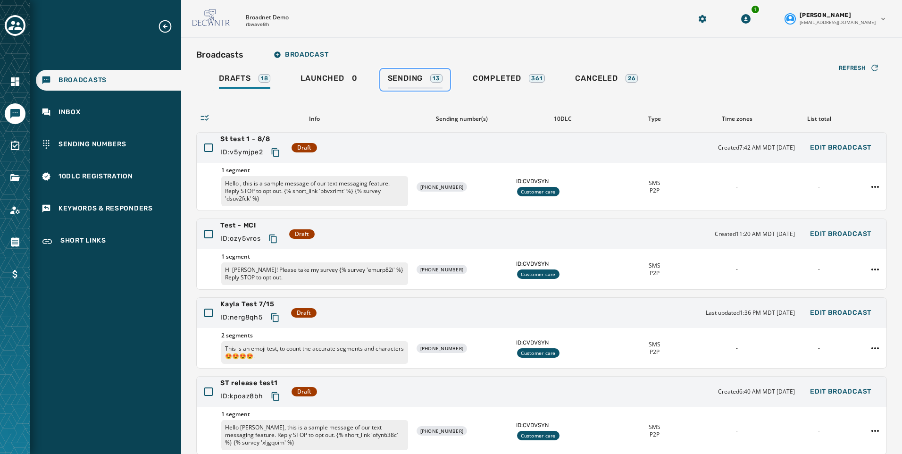
click at [407, 75] on span "Sending" at bounding box center [405, 78] width 35 height 9
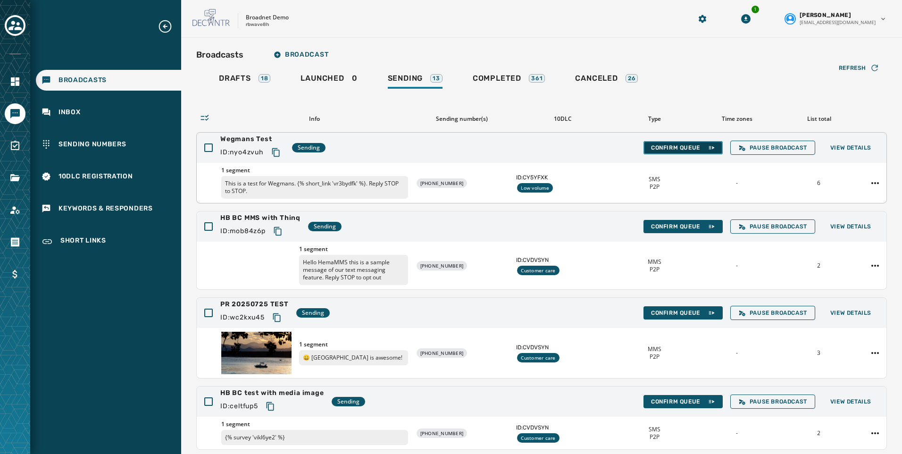
click at [651, 147] on span "Confirm Queue" at bounding box center [683, 148] width 64 height 8
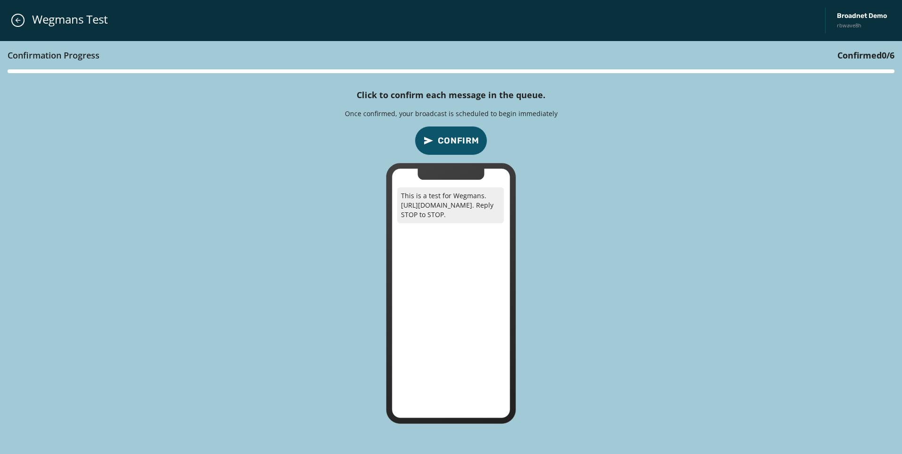
click at [452, 136] on span "Confirm" at bounding box center [459, 140] width 42 height 13
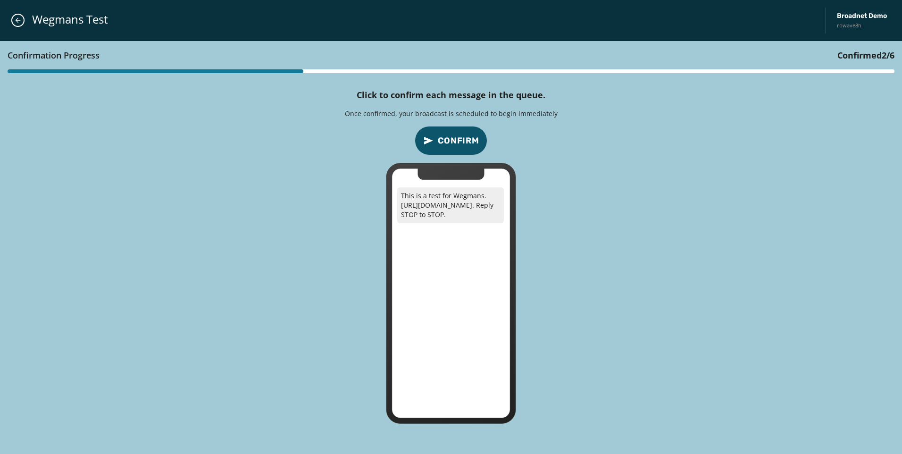
click at [452, 136] on span "Confirm" at bounding box center [459, 140] width 42 height 13
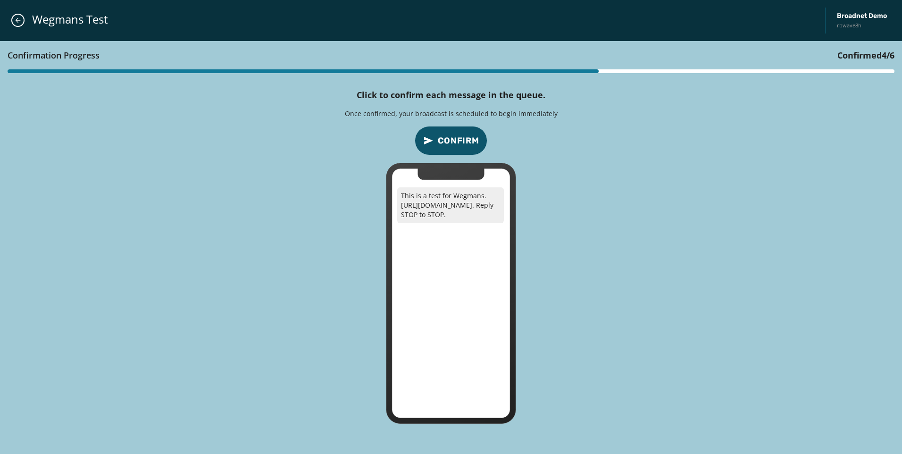
click at [452, 136] on span "Confirm" at bounding box center [459, 140] width 42 height 13
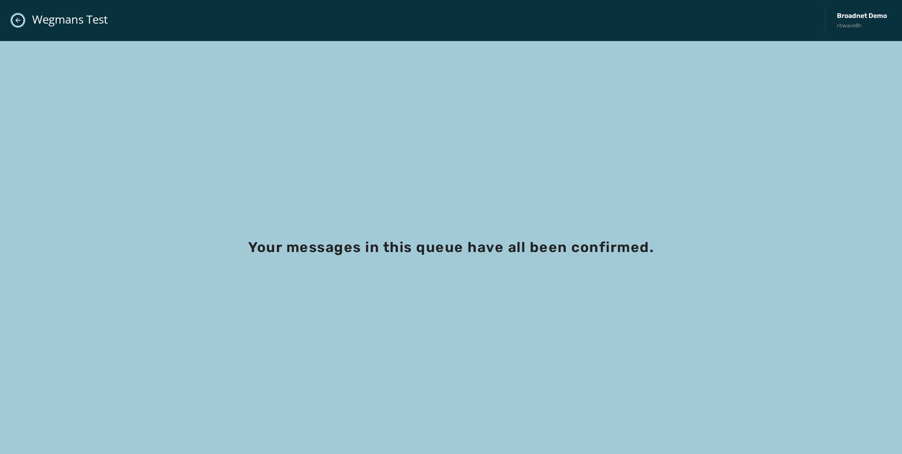
click at [17, 22] on icon "Close admin drawer" at bounding box center [18, 21] width 8 height 8
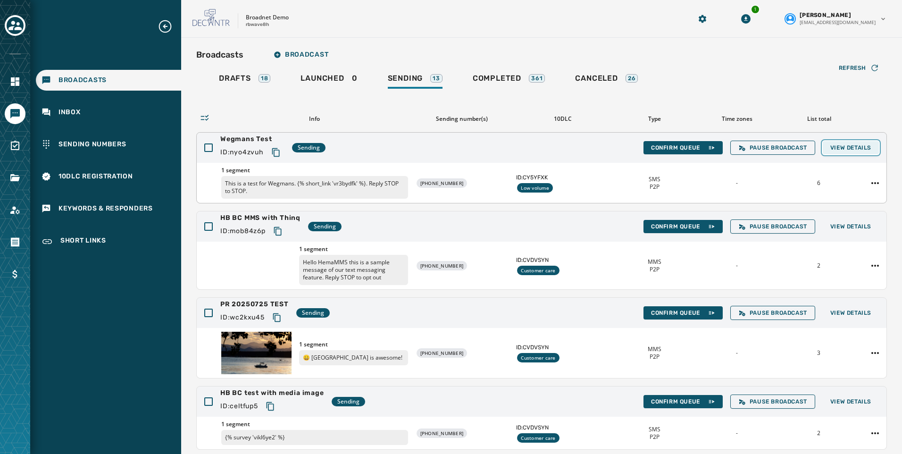
click at [862, 149] on span "View Details" at bounding box center [850, 148] width 41 height 8
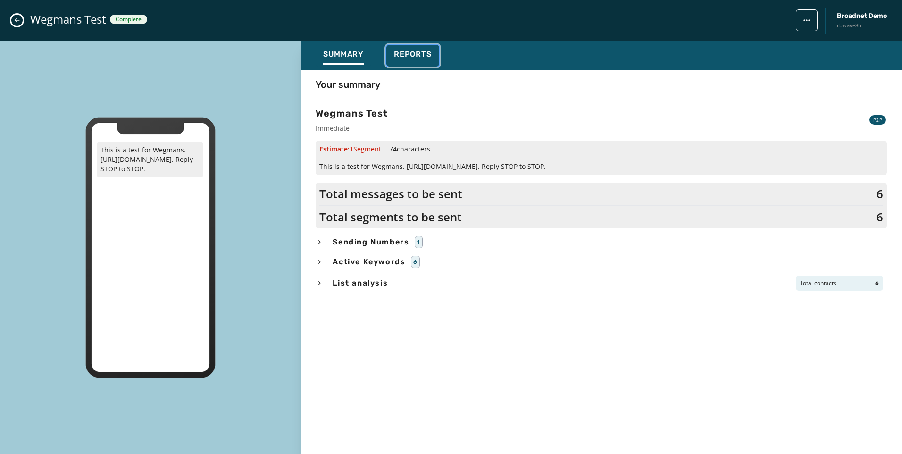
click at [410, 52] on span "Reports" at bounding box center [413, 54] width 38 height 9
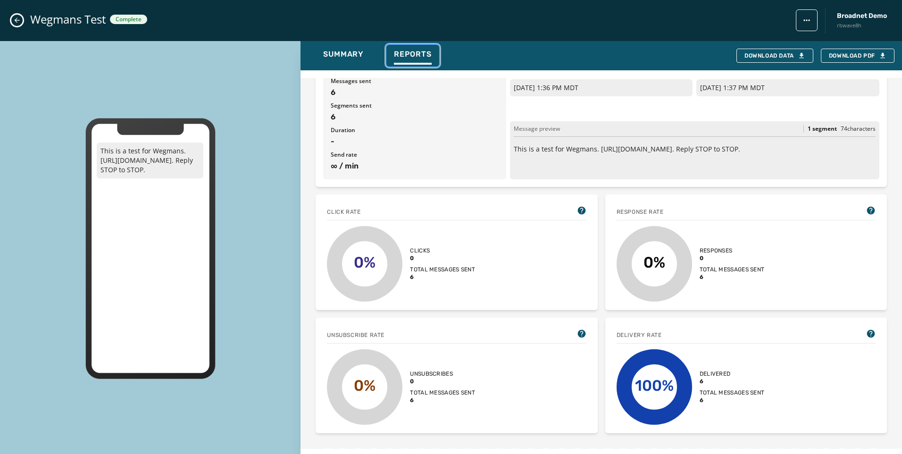
scroll to position [31, 0]
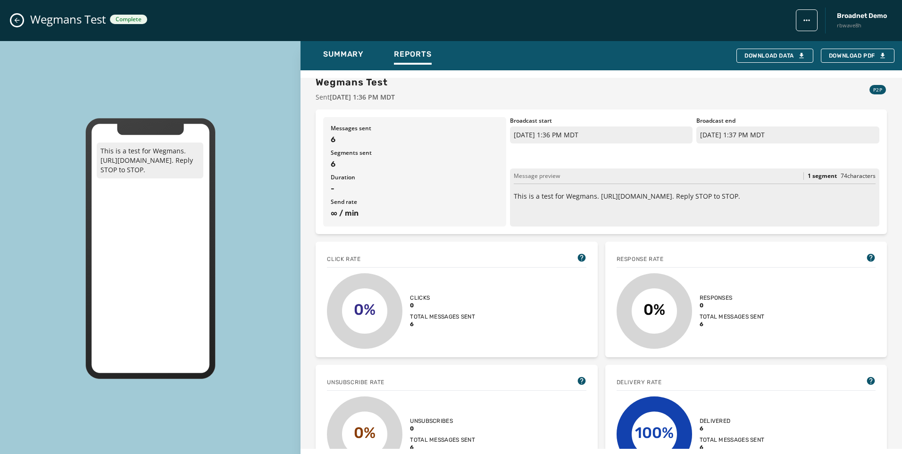
click at [19, 17] on icon "Close admin drawer" at bounding box center [17, 21] width 8 height 8
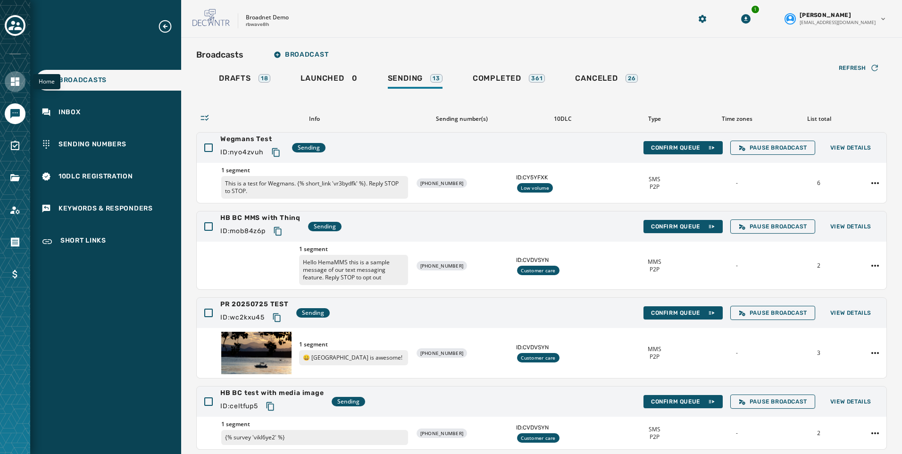
click at [17, 88] on link "Navigate to Home" at bounding box center [15, 81] width 21 height 21
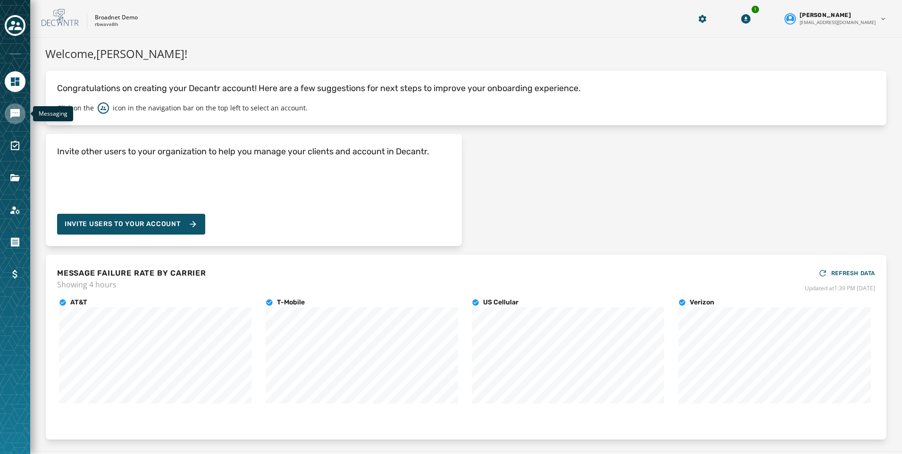
click at [16, 115] on icon "Navigate to Messaging" at bounding box center [14, 113] width 9 height 9
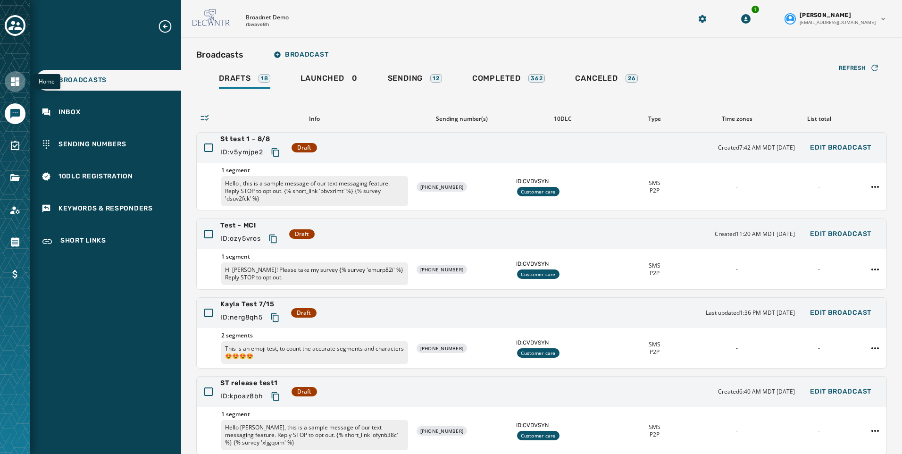
click at [17, 83] on icon "Navigate to Home" at bounding box center [15, 81] width 8 height 8
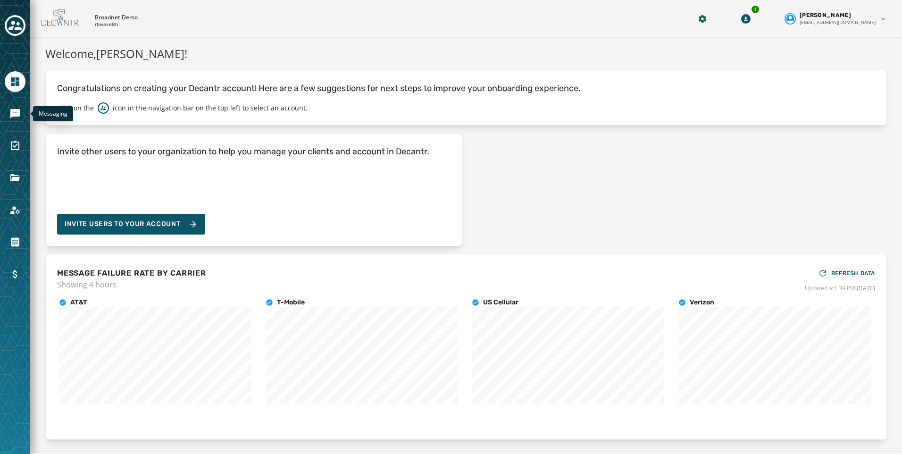
drag, startPoint x: 11, startPoint y: 108, endPoint x: 38, endPoint y: 114, distance: 28.0
click at [11, 108] on icon "Navigate to Messaging" at bounding box center [14, 113] width 11 height 11
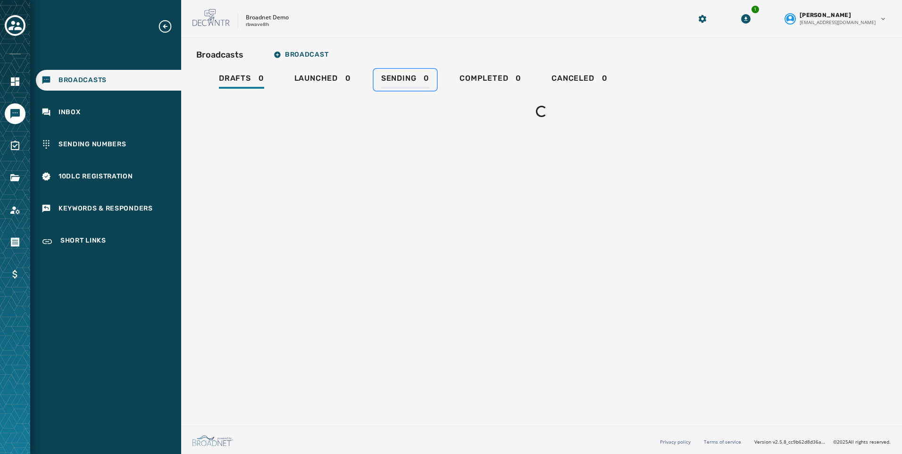
click at [416, 78] on span "Sending" at bounding box center [398, 78] width 35 height 9
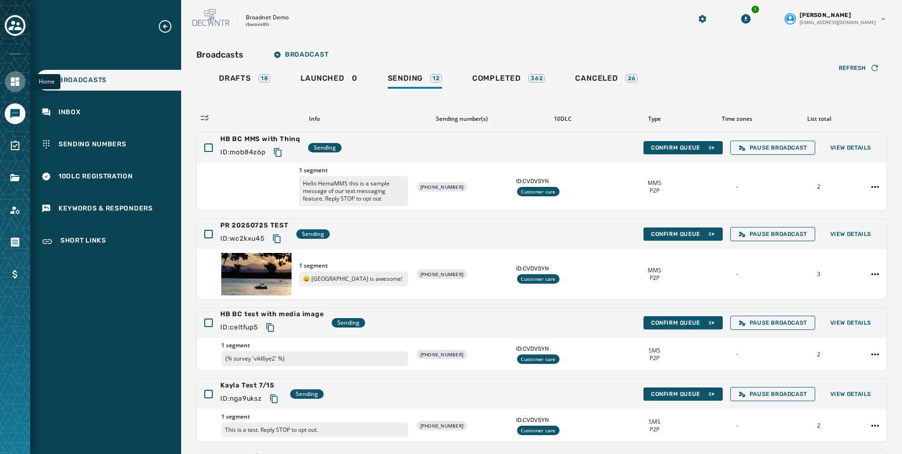
click at [15, 89] on link "Navigate to Home" at bounding box center [15, 81] width 21 height 21
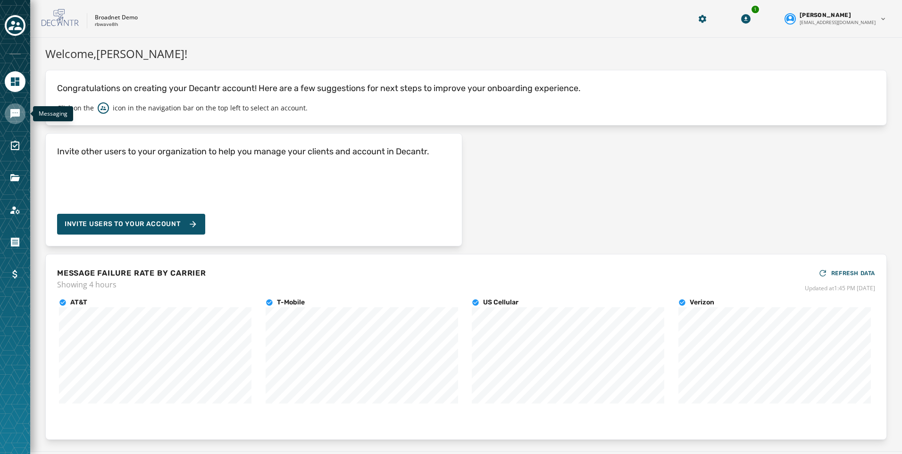
click at [19, 115] on icon "Navigate to Messaging" at bounding box center [14, 113] width 9 height 9
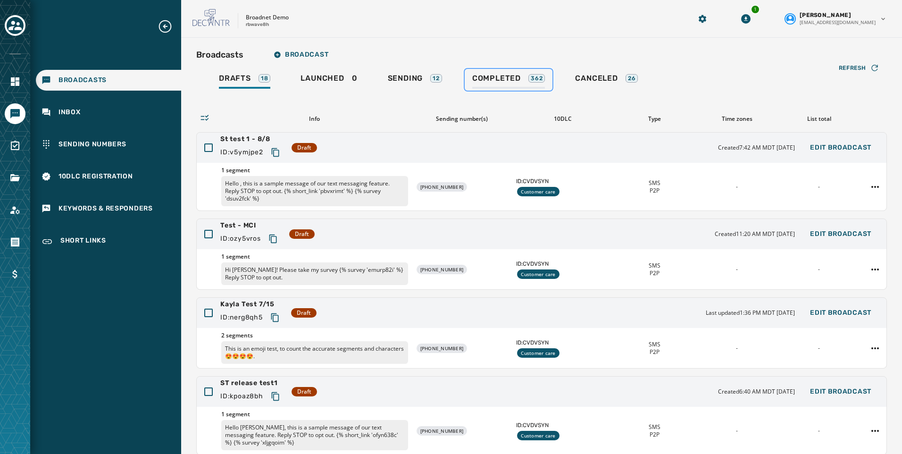
click at [540, 74] on div "362" at bounding box center [536, 78] width 17 height 8
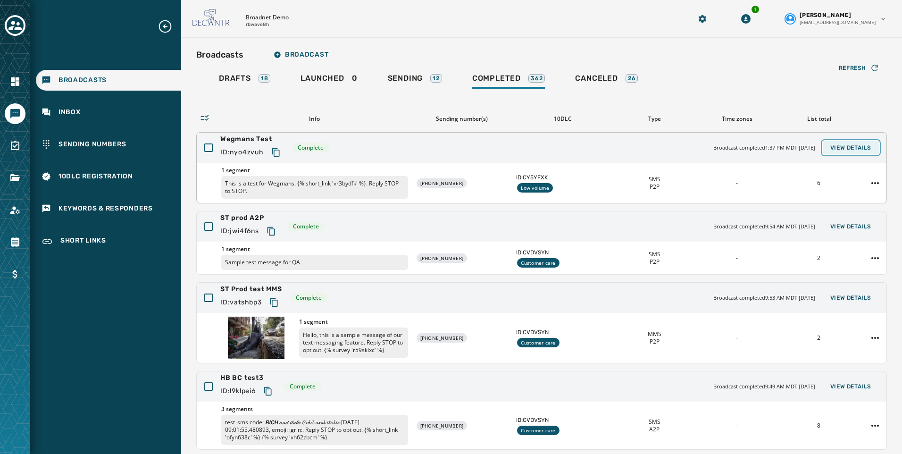
click at [844, 150] on span "View Details" at bounding box center [850, 148] width 41 height 8
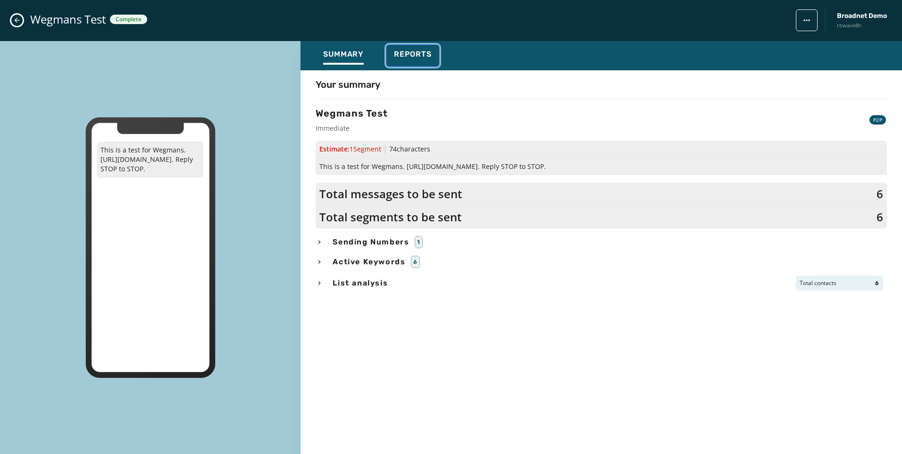
click at [413, 56] on span "Reports" at bounding box center [413, 54] width 38 height 9
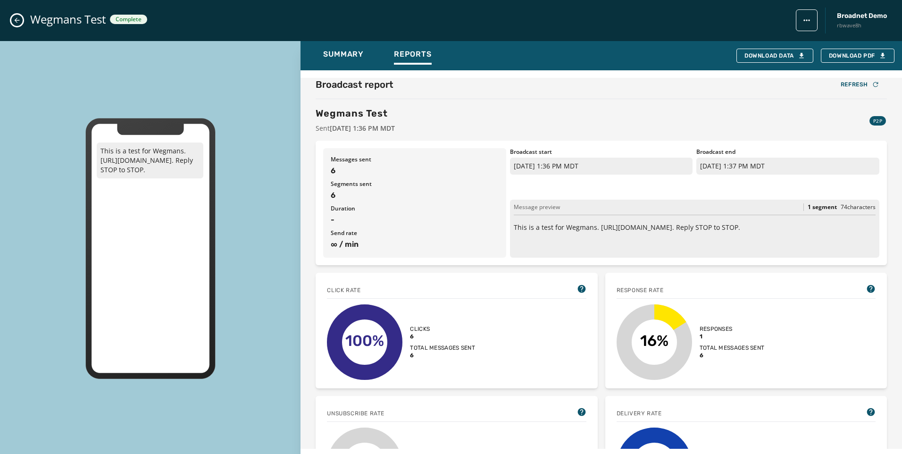
click at [20, 12] on div "Wegmans Test Complete Broadnet Demo rbwave8h" at bounding box center [451, 20] width 902 height 41
click at [19, 17] on icon "Close admin drawer" at bounding box center [17, 21] width 8 height 8
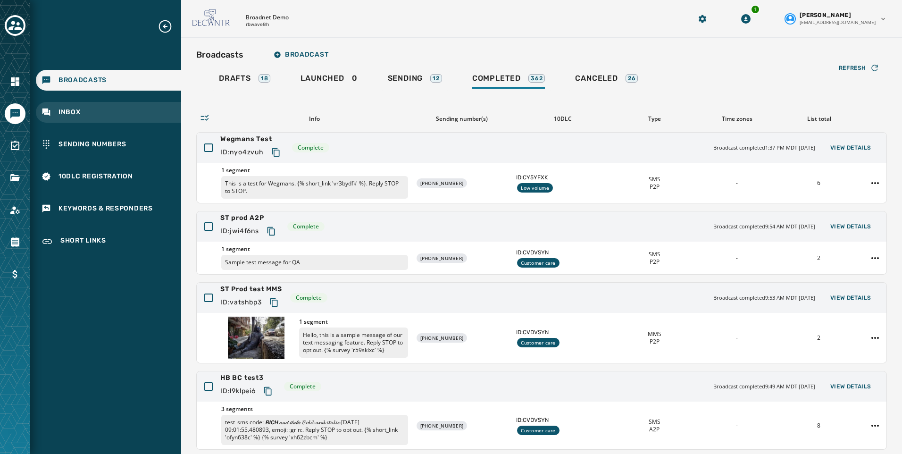
click at [72, 116] on span "Inbox" at bounding box center [70, 112] width 22 height 9
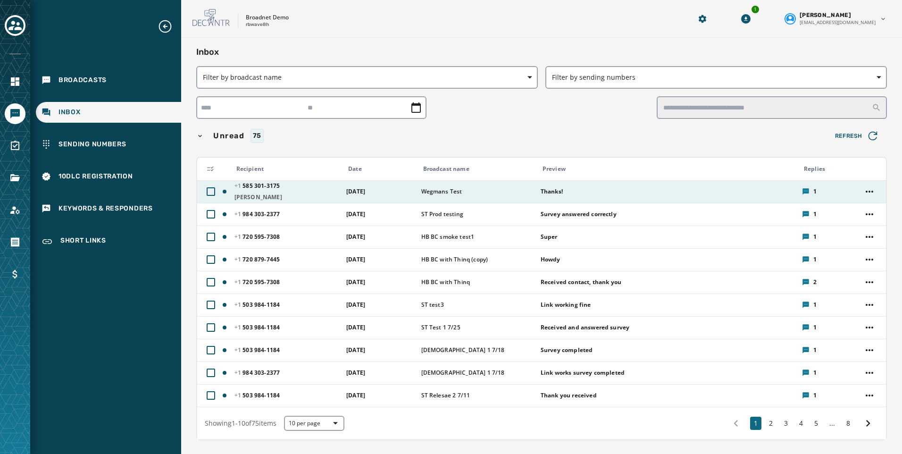
click at [416, 190] on td "Wegmans Test" at bounding box center [475, 191] width 119 height 23
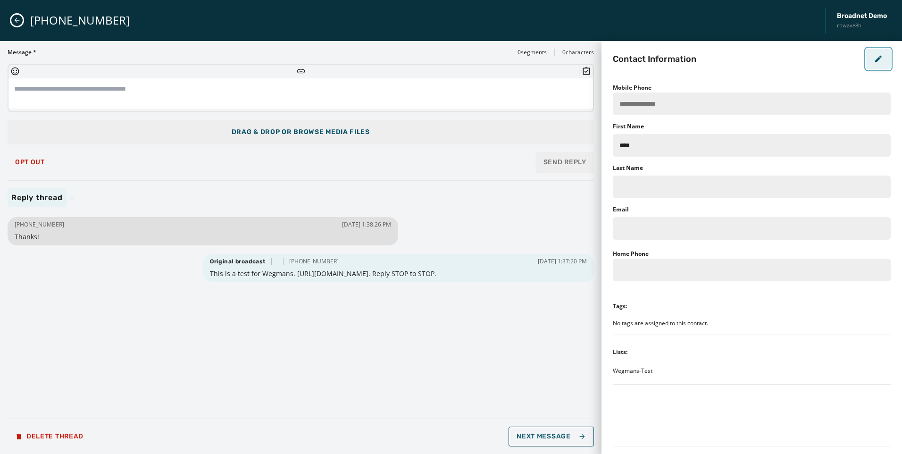
click at [873, 58] on button "button" at bounding box center [878, 59] width 25 height 21
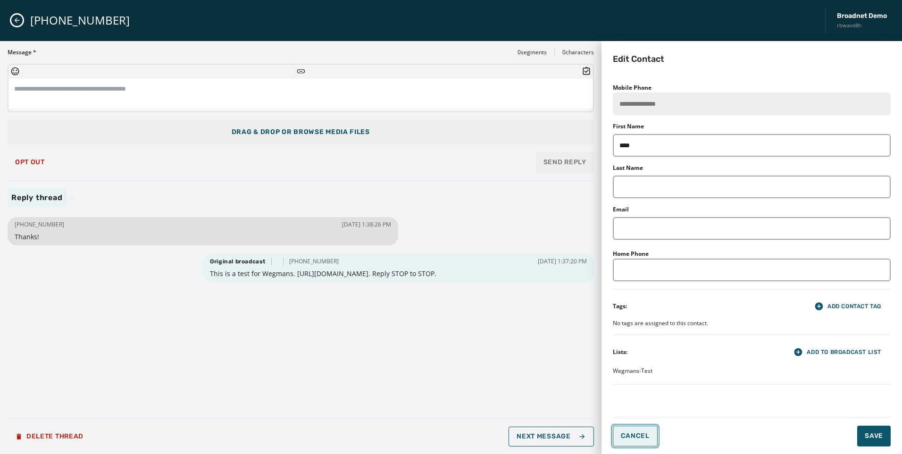
click at [637, 442] on button "Cancel" at bounding box center [635, 436] width 45 height 21
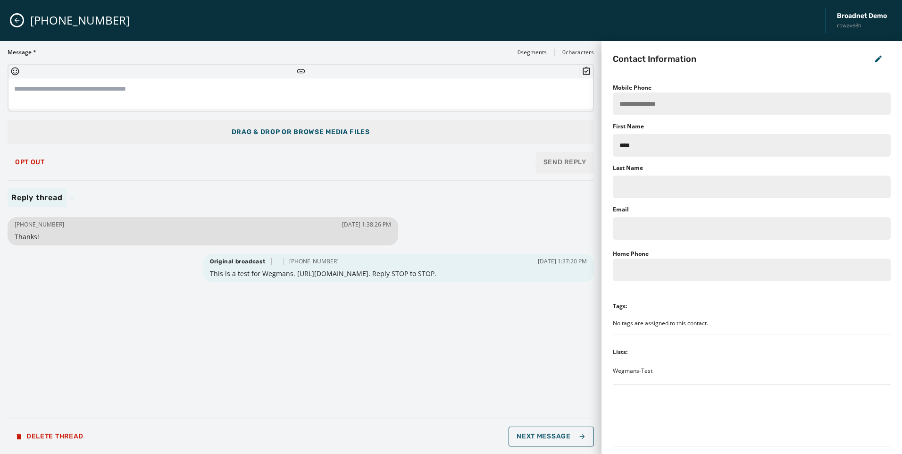
drag, startPoint x: 12, startPoint y: 17, endPoint x: 21, endPoint y: 20, distance: 9.6
click at [12, 17] on button "Close admin drawer" at bounding box center [16, 20] width 11 height 11
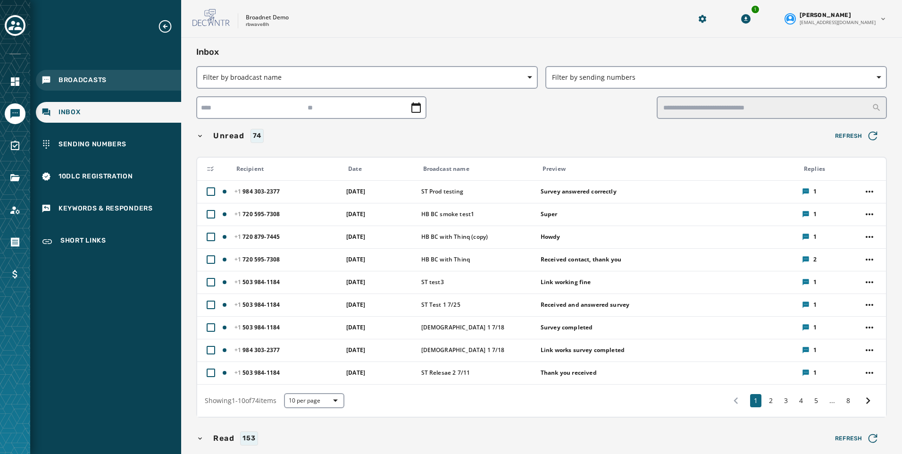
click at [79, 86] on div "Broadcasts" at bounding box center [108, 80] width 145 height 21
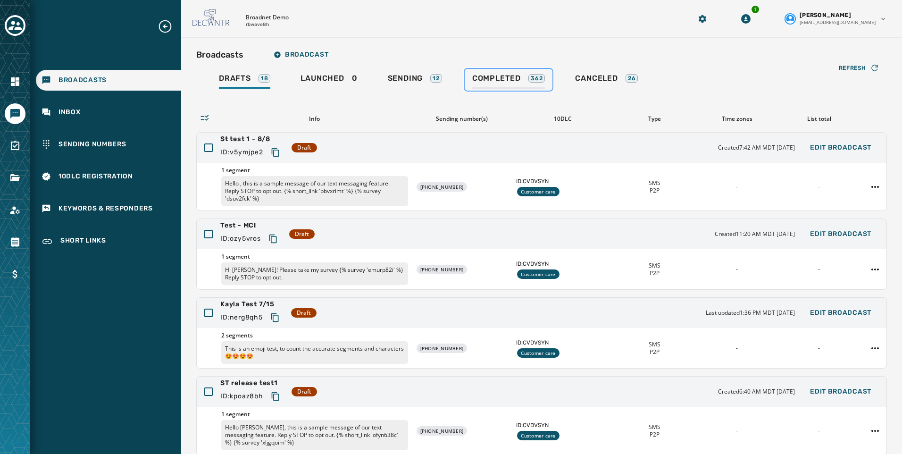
click at [490, 78] on span "Completed" at bounding box center [496, 78] width 49 height 9
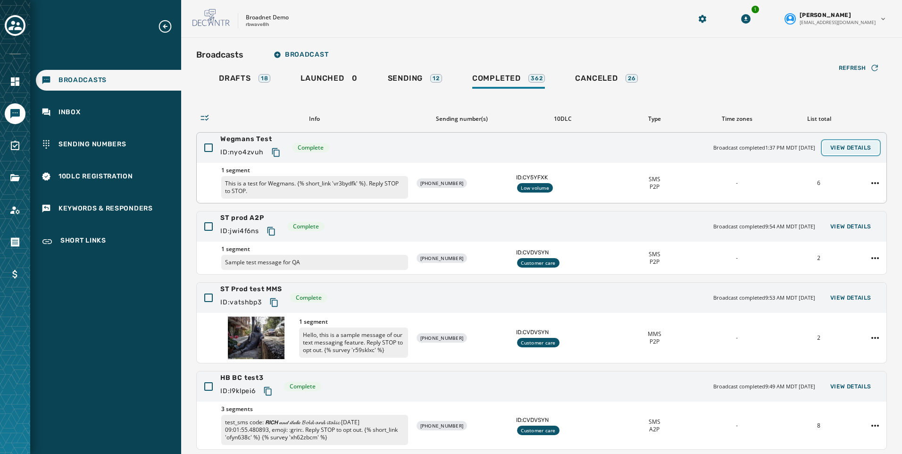
click at [830, 144] on span "View Details" at bounding box center [850, 148] width 41 height 8
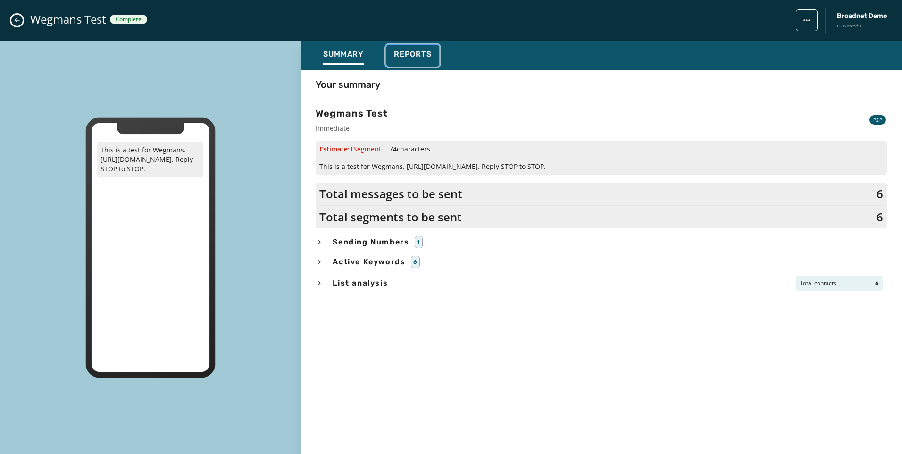
click at [408, 53] on span "Reports" at bounding box center [413, 54] width 38 height 9
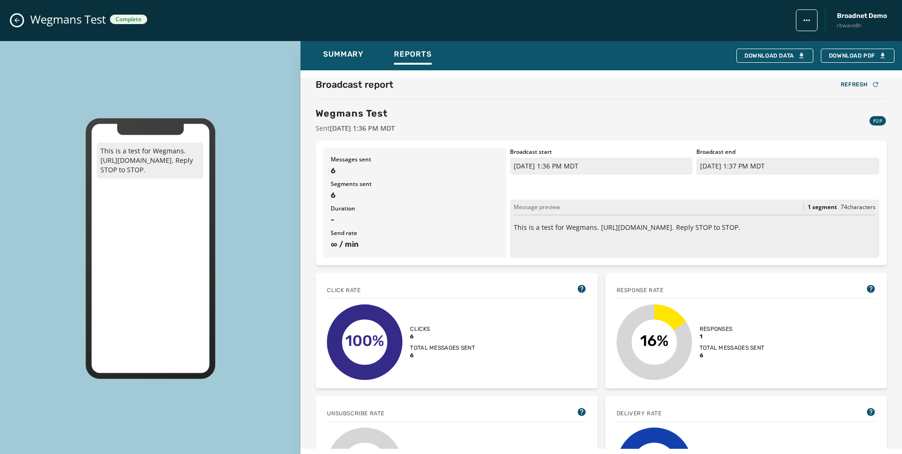
click at [18, 21] on icon "Close admin drawer" at bounding box center [17, 21] width 8 height 8
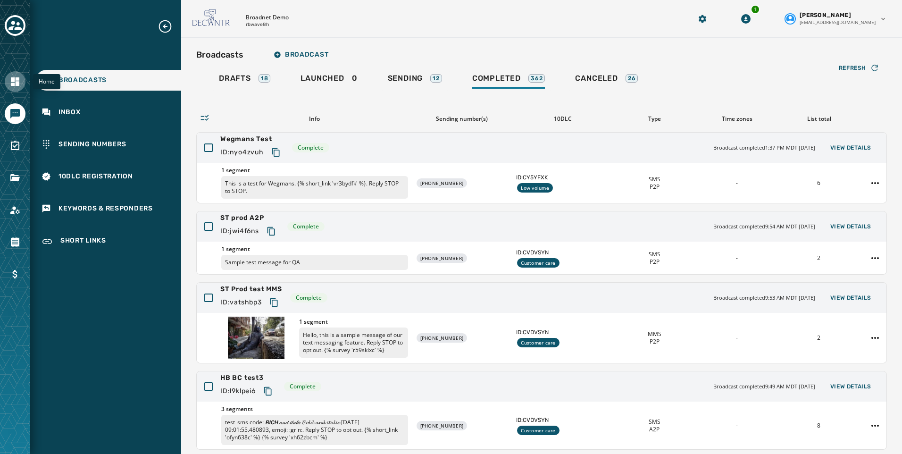
click at [12, 80] on icon "Navigate to Home" at bounding box center [15, 81] width 8 height 8
